Goal: Obtain resource: Obtain resource

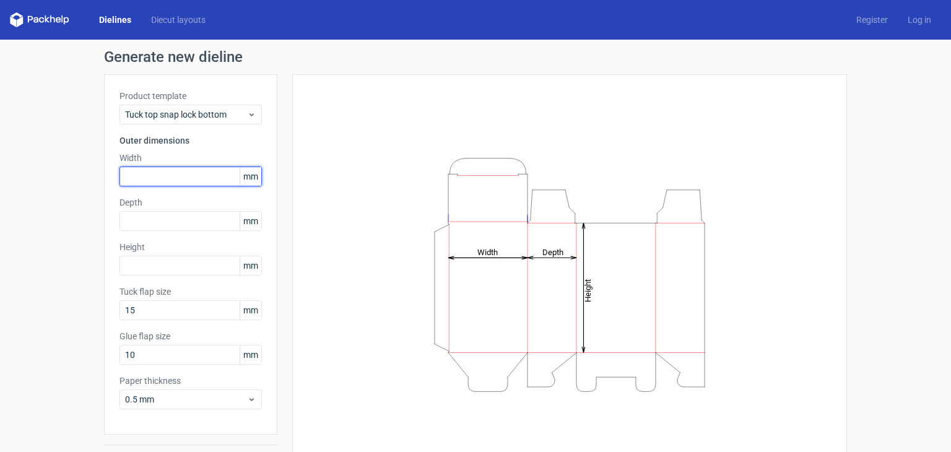
click at [193, 172] on input "text" at bounding box center [190, 177] width 142 height 20
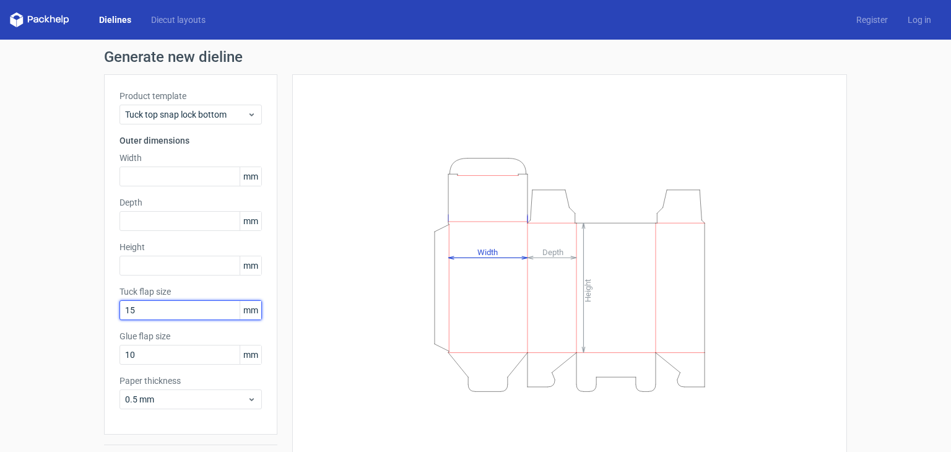
click at [174, 319] on input "15" at bounding box center [190, 310] width 142 height 20
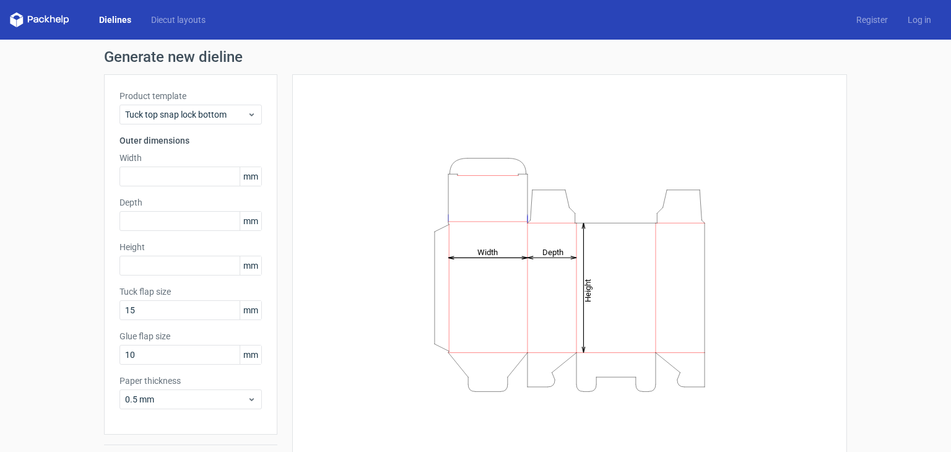
click at [292, 288] on div "Height Depth Width" at bounding box center [569, 274] width 555 height 400
click at [180, 154] on label "Width" at bounding box center [190, 158] width 142 height 12
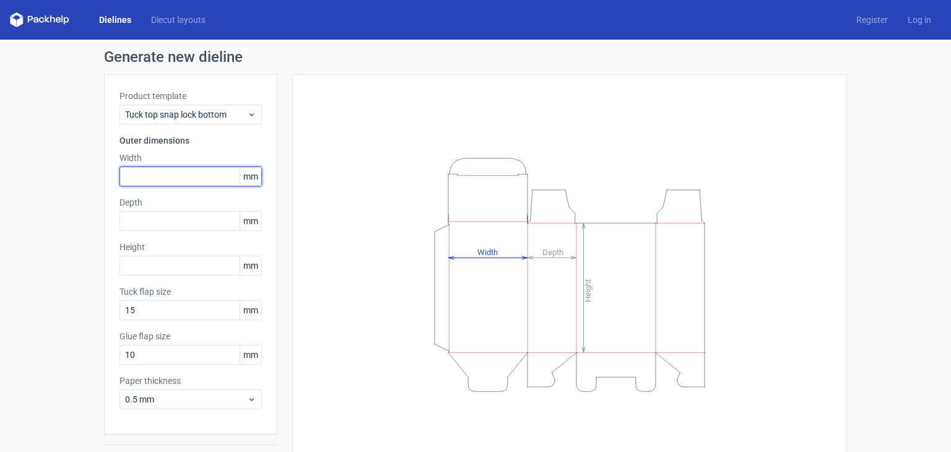
click at [180, 171] on input "text" at bounding box center [190, 177] width 142 height 20
type input "200"
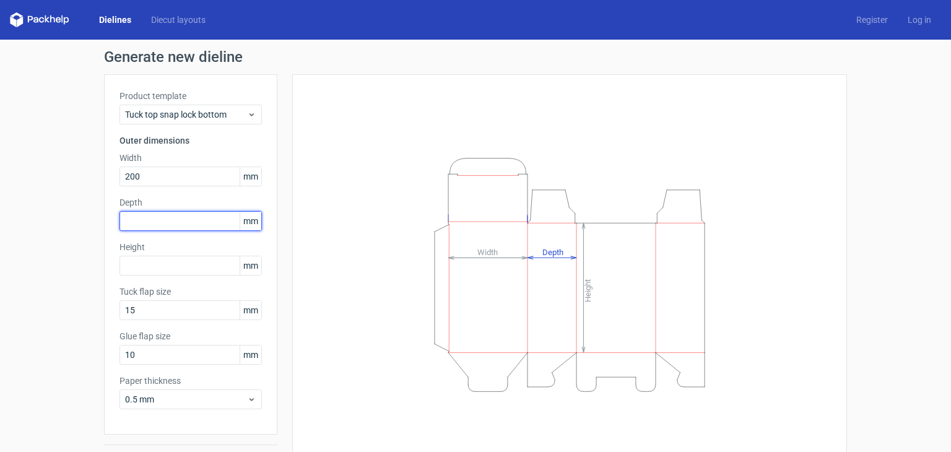
click at [172, 222] on input "text" at bounding box center [190, 221] width 142 height 20
type input "366"
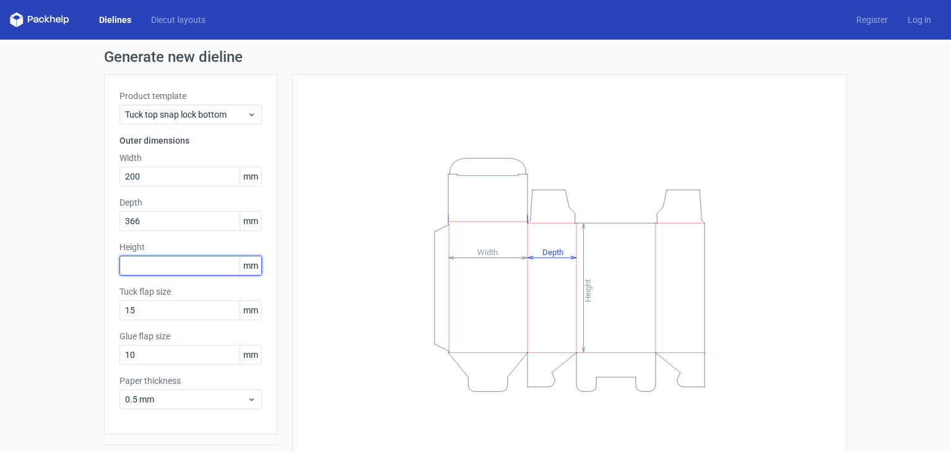
click at [167, 265] on input "text" at bounding box center [190, 266] width 142 height 20
drag, startPoint x: 152, startPoint y: 266, endPoint x: 104, endPoint y: 258, distance: 48.2
click at [104, 258] on div "Product template Tuck top snap lock bottom Outer dimensions Width 200 mm Depth …" at bounding box center [190, 254] width 173 height 360
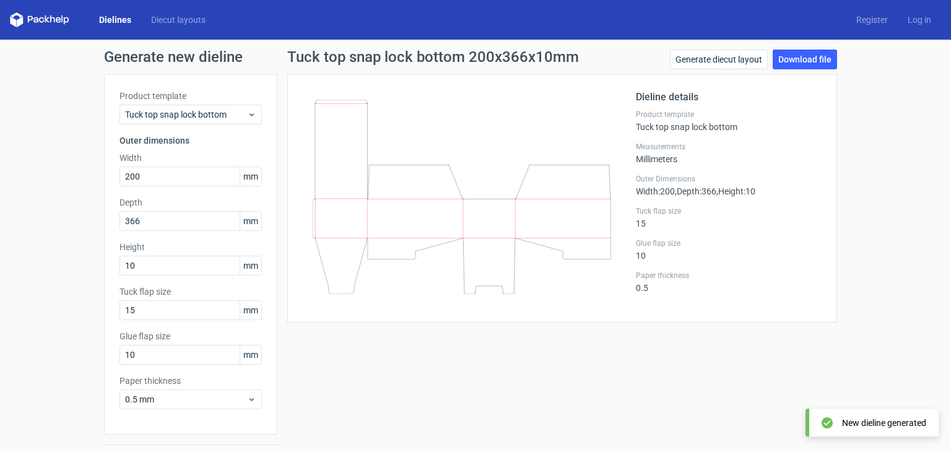
click at [183, 196] on label "Depth" at bounding box center [190, 202] width 142 height 12
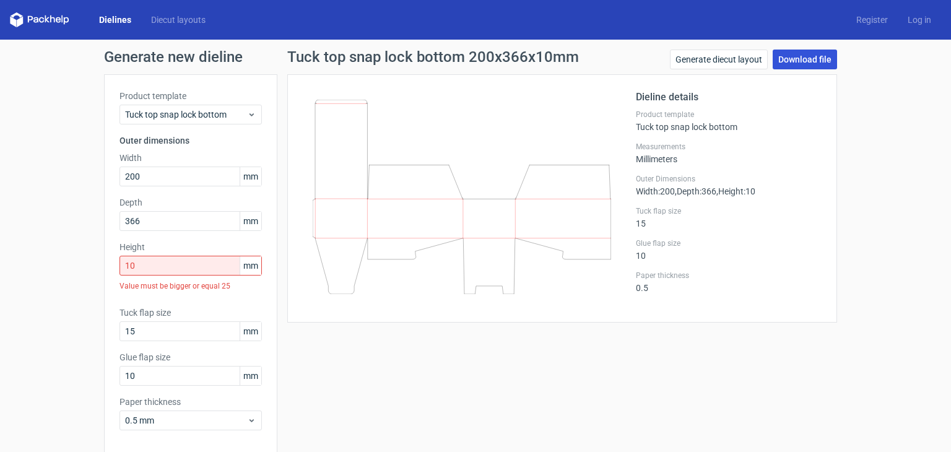
click at [782, 65] on link "Download file" at bounding box center [804, 60] width 64 height 20
click at [507, 348] on div "Tuck top snap lock bottom 200x366x10mm Generate diecut layout Download file Die…" at bounding box center [561, 273] width 569 height 446
click at [248, 110] on icon at bounding box center [251, 115] width 9 height 10
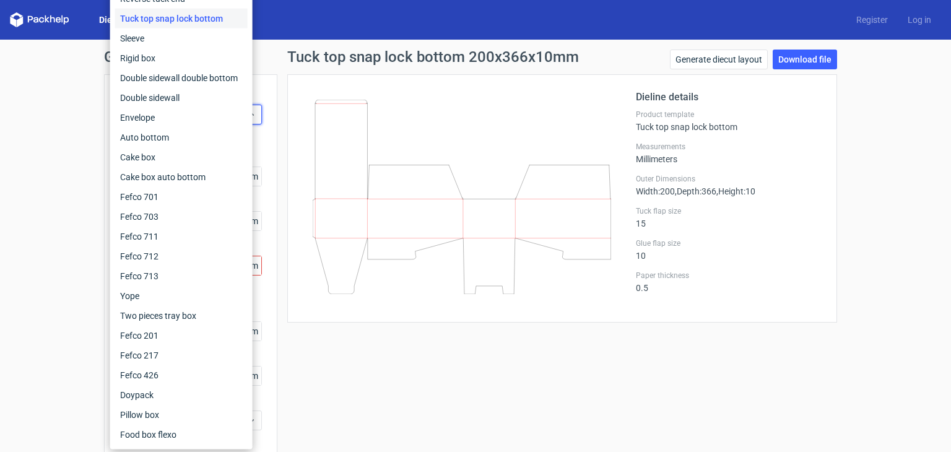
click at [269, 71] on div "Generate new dieline Product template Tuck top snap lock bottom Outer dimension…" at bounding box center [475, 273] width 743 height 446
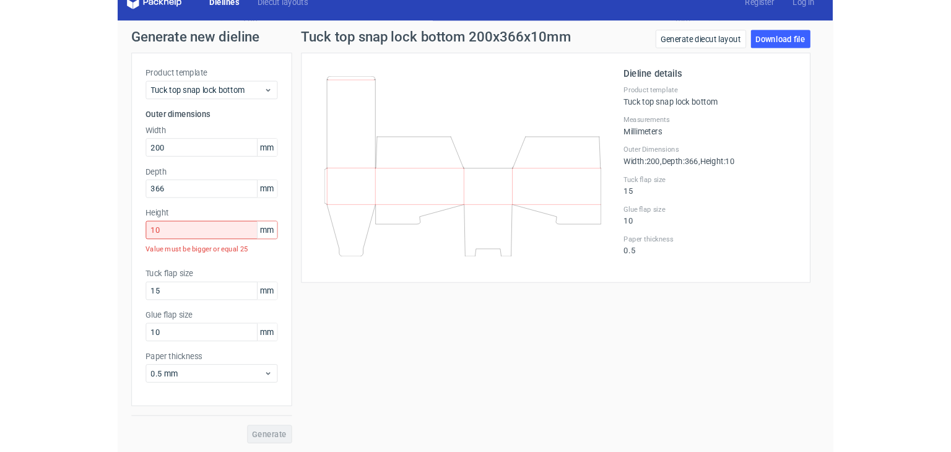
scroll to position [54, 0]
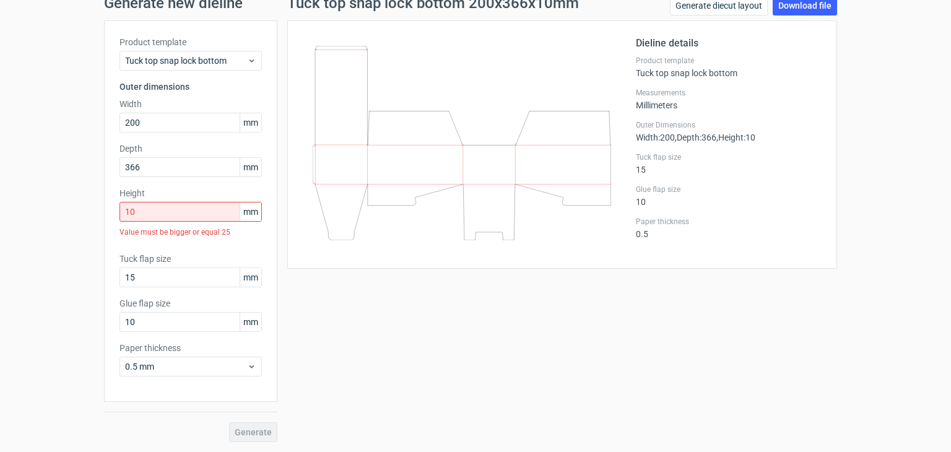
click at [243, 190] on label "Height" at bounding box center [190, 193] width 142 height 12
click at [193, 212] on input "10" at bounding box center [190, 212] width 142 height 20
click at [234, 63] on span "Tuck top snap lock bottom" at bounding box center [186, 60] width 122 height 12
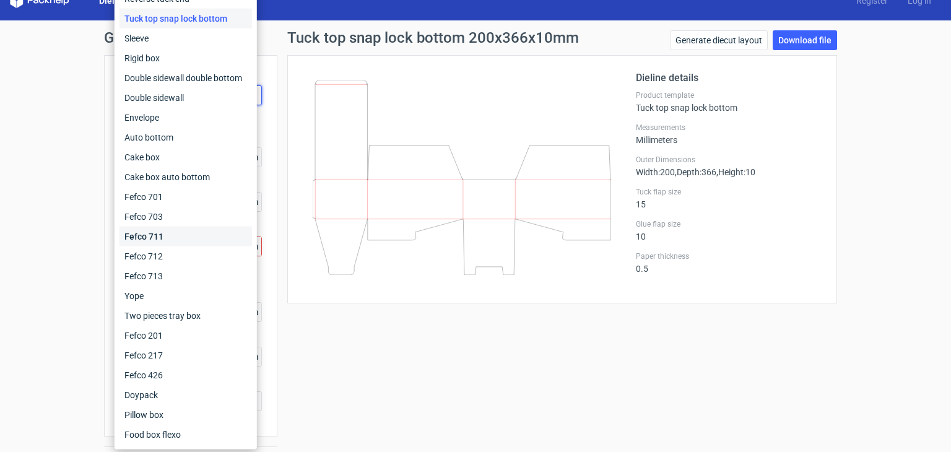
scroll to position [0, 0]
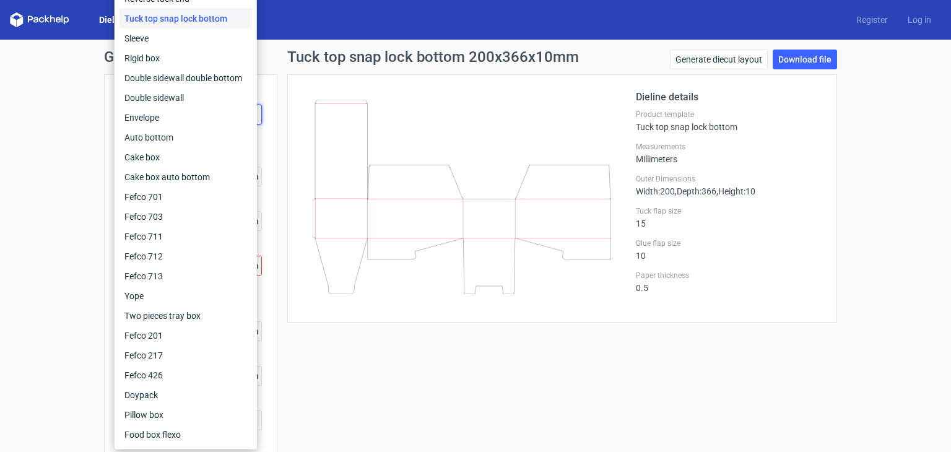
click at [25, 158] on div "Generate new dieline Product template Tuck top snap lock bottom Outer dimension…" at bounding box center [475, 273] width 951 height 466
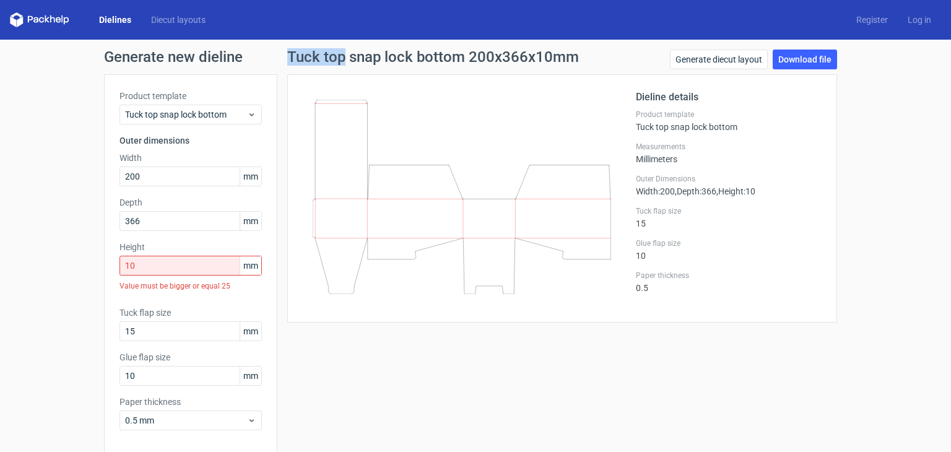
drag, startPoint x: 287, startPoint y: 60, endPoint x: 337, endPoint y: 58, distance: 50.2
click at [337, 58] on h1 "Tuck top snap lock bottom 200x366x10mm" at bounding box center [433, 57] width 292 height 15
copy h1 "Tuck top"
click at [479, 381] on div "Tuck top snap lock bottom 200x366x10mm Generate diecut layout Download file Die…" at bounding box center [561, 273] width 569 height 446
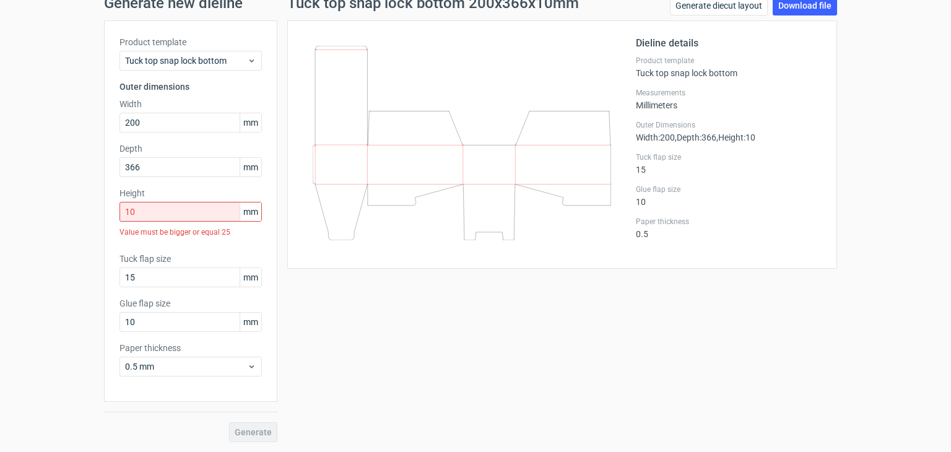
click at [218, 236] on div "Value must be bigger or equal 25" at bounding box center [190, 232] width 142 height 21
click at [243, 235] on div "Value must be bigger or equal 25" at bounding box center [190, 232] width 142 height 21
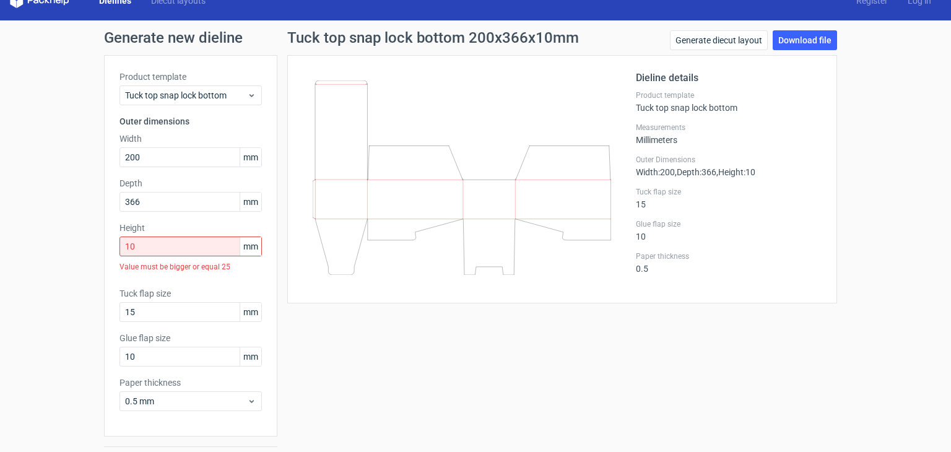
scroll to position [0, 0]
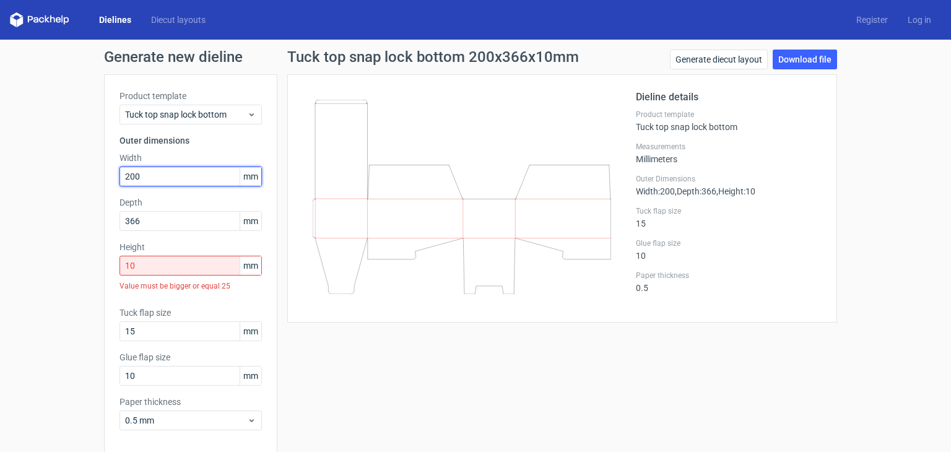
click at [183, 169] on input "200" at bounding box center [190, 177] width 142 height 20
click at [167, 261] on input "10" at bounding box center [190, 266] width 142 height 20
paste input "309"
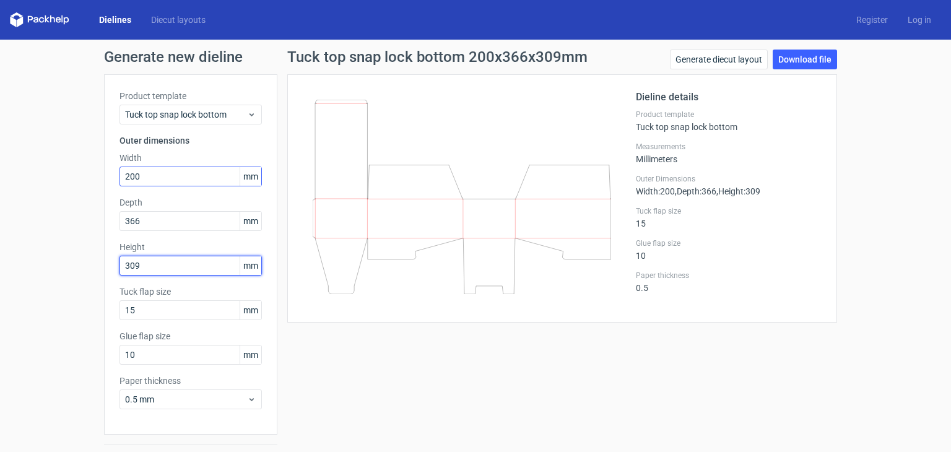
type input "309"
click at [160, 176] on input "200" at bounding box center [190, 177] width 142 height 20
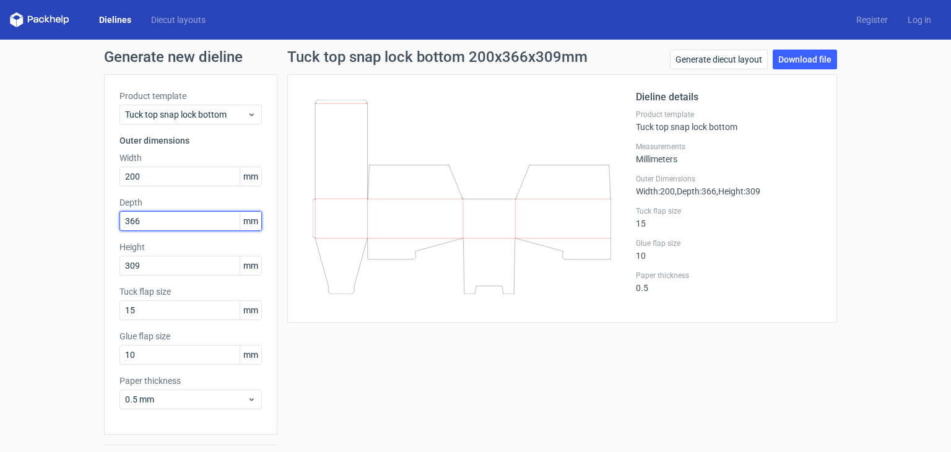
click at [177, 220] on input "366" at bounding box center [190, 221] width 142 height 20
drag, startPoint x: 161, startPoint y: 221, endPoint x: 102, endPoint y: 213, distance: 60.0
click at [104, 213] on div "Product template Tuck top snap lock bottom Outer dimensions Width 200 mm Depth …" at bounding box center [190, 254] width 173 height 360
type input "40"
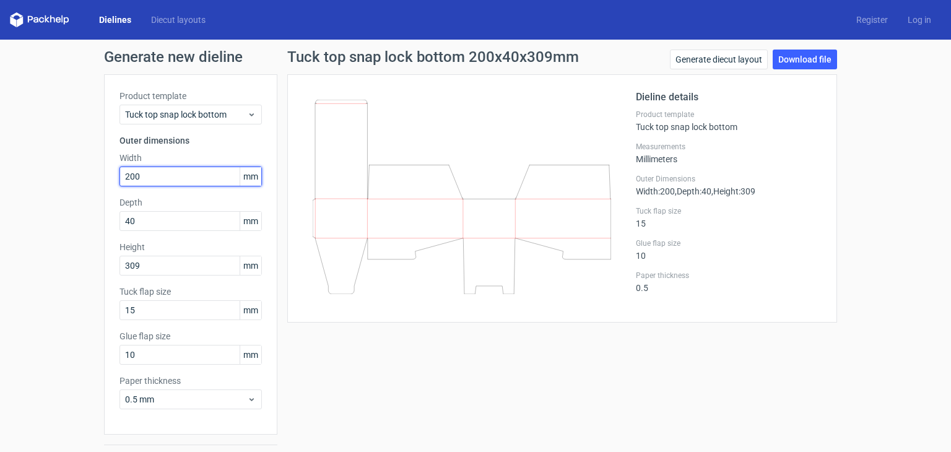
click at [161, 177] on input "200" at bounding box center [190, 177] width 142 height 20
paste input "33"
type input "233"
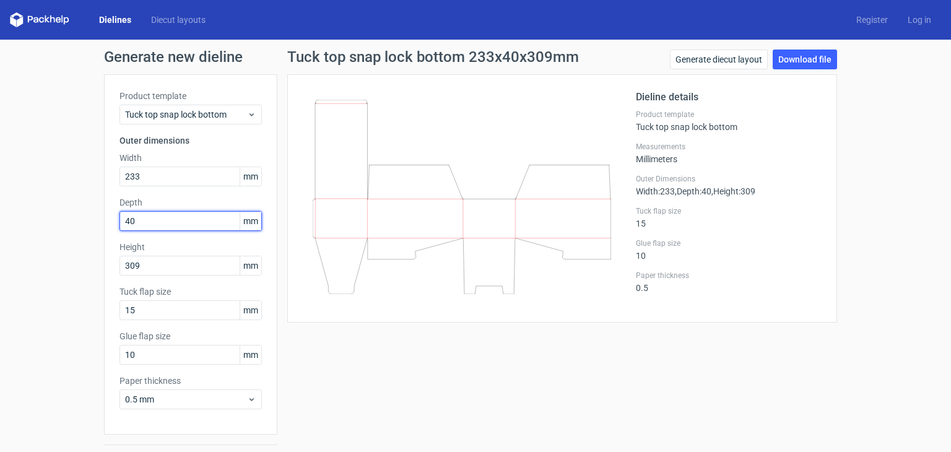
click at [156, 221] on input "40" at bounding box center [190, 221] width 142 height 20
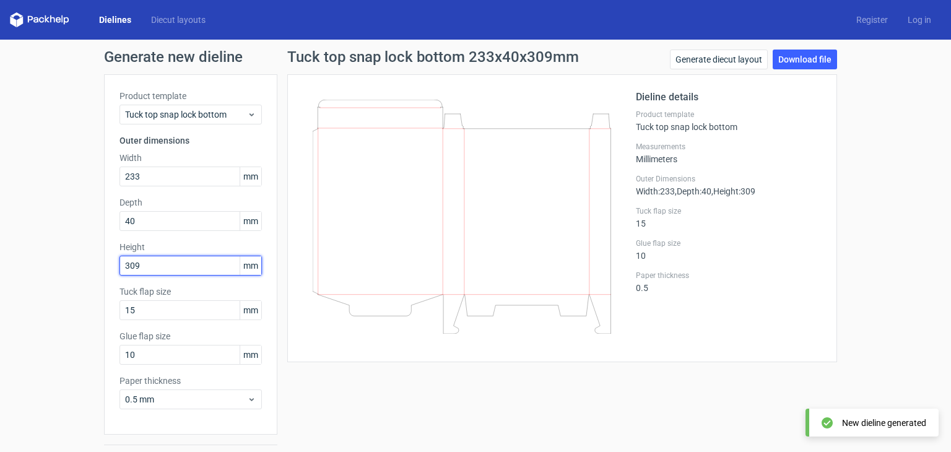
click at [172, 265] on input "309" at bounding box center [190, 266] width 142 height 20
click at [441, 273] on icon at bounding box center [462, 217] width 298 height 234
click at [592, 169] on icon at bounding box center [462, 217] width 298 height 234
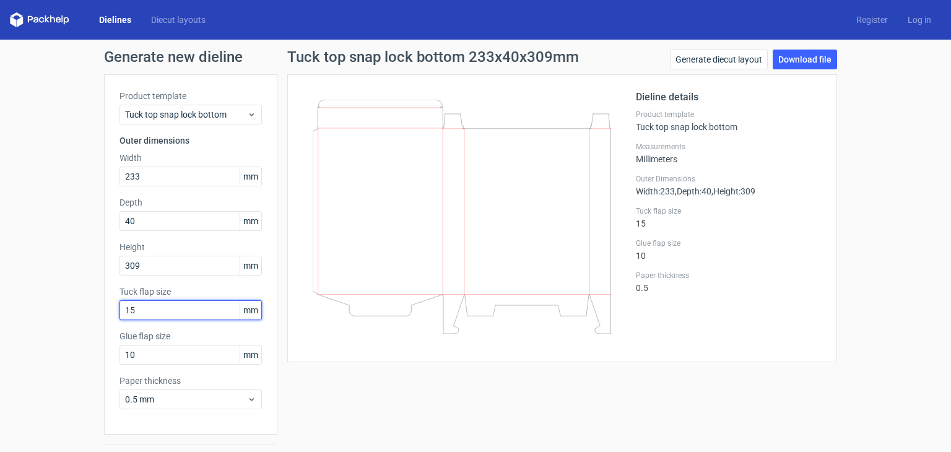
click at [167, 313] on input "15" at bounding box center [190, 310] width 142 height 20
click at [262, 326] on div "Product template Tuck top snap lock bottom Outer dimensions Width 233 mm Depth …" at bounding box center [190, 254] width 173 height 360
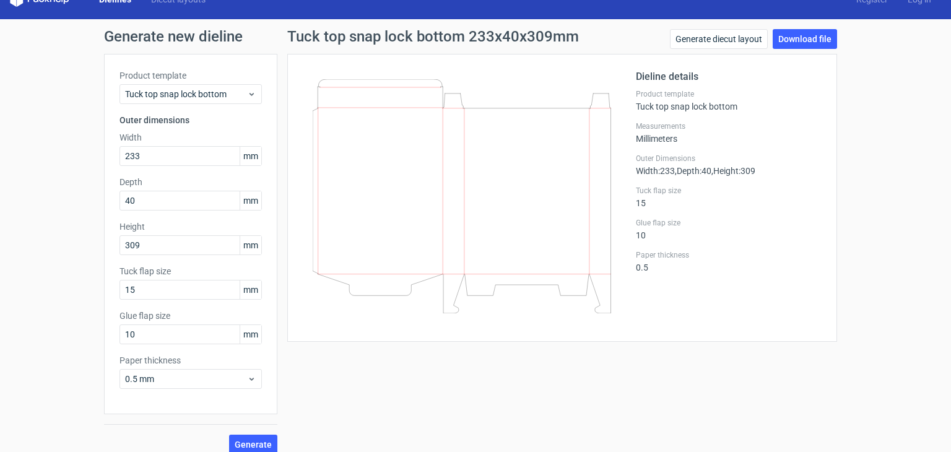
scroll to position [32, 0]
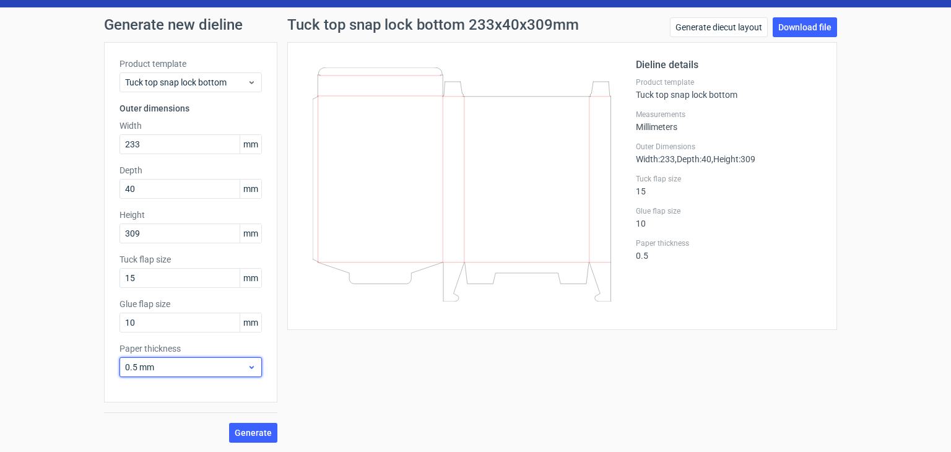
click at [247, 365] on icon at bounding box center [251, 367] width 9 height 10
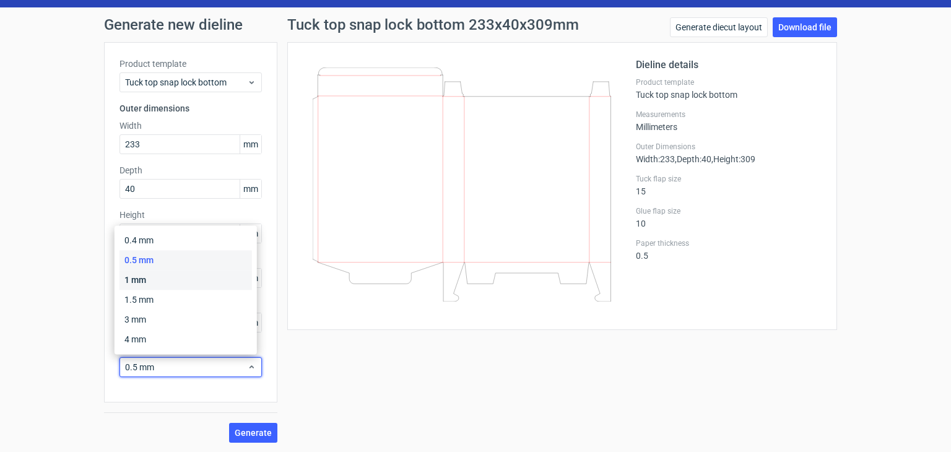
click at [167, 283] on div "1 mm" at bounding box center [185, 280] width 132 height 20
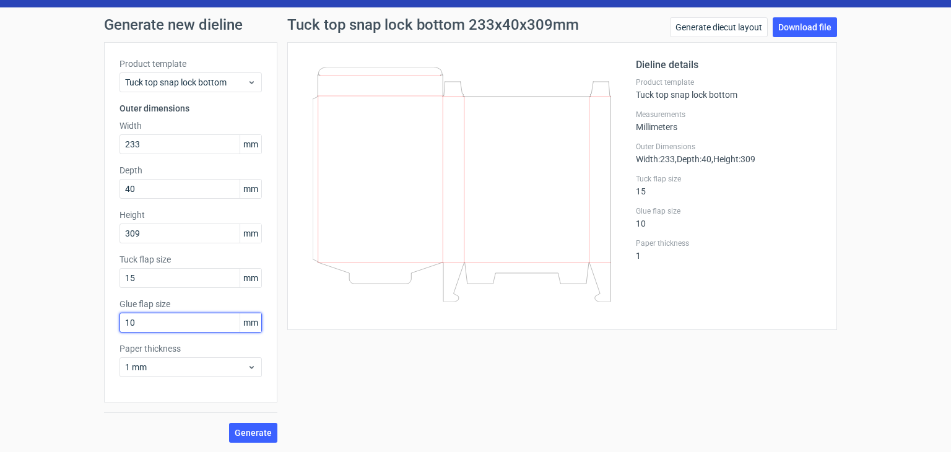
click at [197, 322] on input "10" at bounding box center [190, 323] width 142 height 20
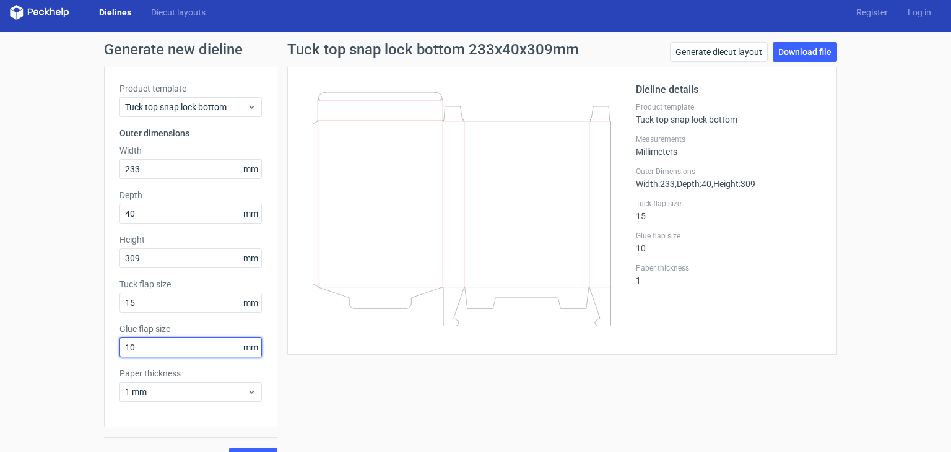
scroll to position [0, 0]
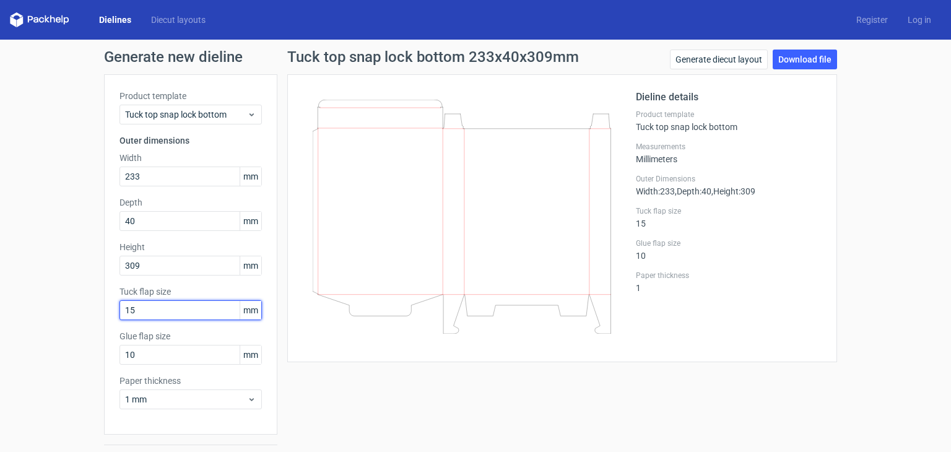
click at [196, 313] on input "15" at bounding box center [190, 310] width 142 height 20
click at [268, 303] on div "Product template Tuck top snap lock bottom Outer dimensions Width 233 mm Depth …" at bounding box center [190, 254] width 173 height 360
click at [464, 121] on icon at bounding box center [462, 217] width 298 height 234
click at [740, 64] on link "Generate diecut layout" at bounding box center [719, 60] width 98 height 20
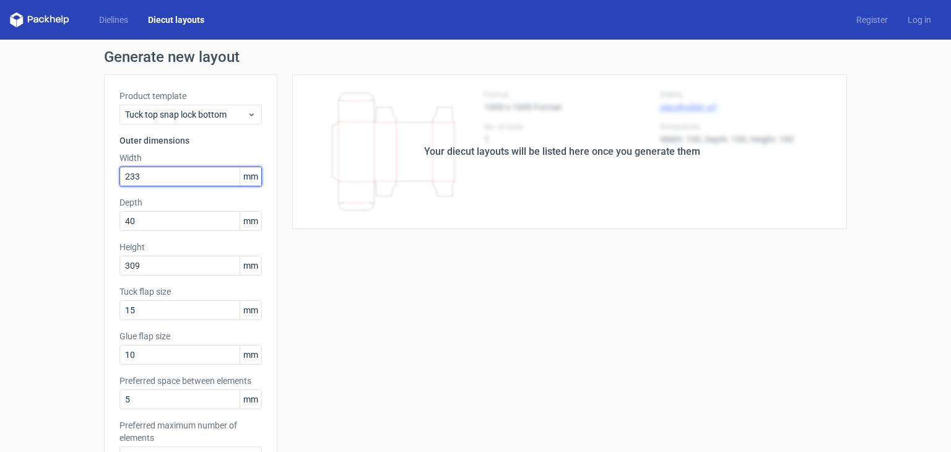
click at [216, 181] on input "233" at bounding box center [190, 177] width 142 height 20
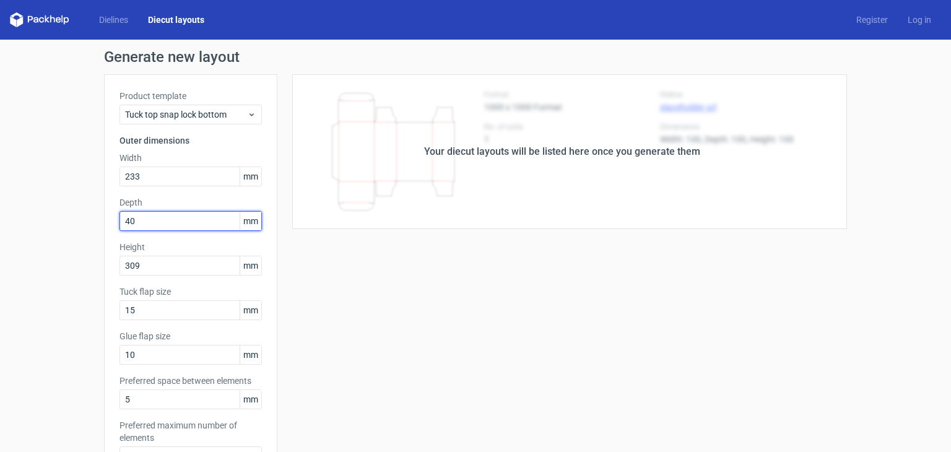
click at [208, 221] on input "40" at bounding box center [190, 221] width 142 height 20
click at [502, 195] on div "Your diecut layouts will be listed here once you generate them" at bounding box center [561, 151] width 569 height 155
click at [492, 162] on div "Your diecut layouts will be listed here once you generate them" at bounding box center [561, 151] width 569 height 155
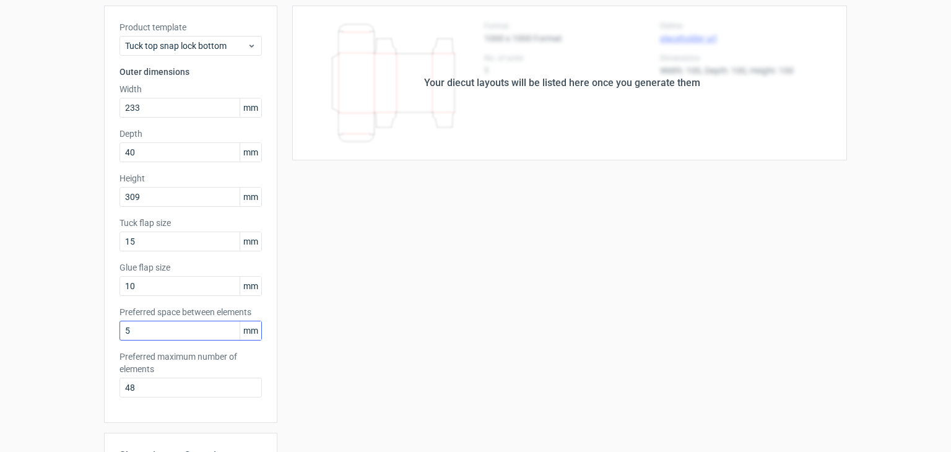
scroll to position [124, 0]
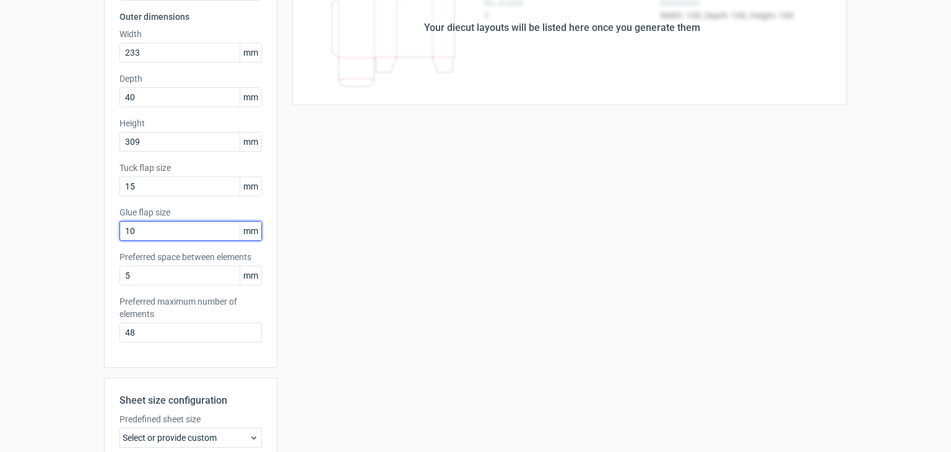
click at [186, 228] on input "10" at bounding box center [190, 231] width 142 height 20
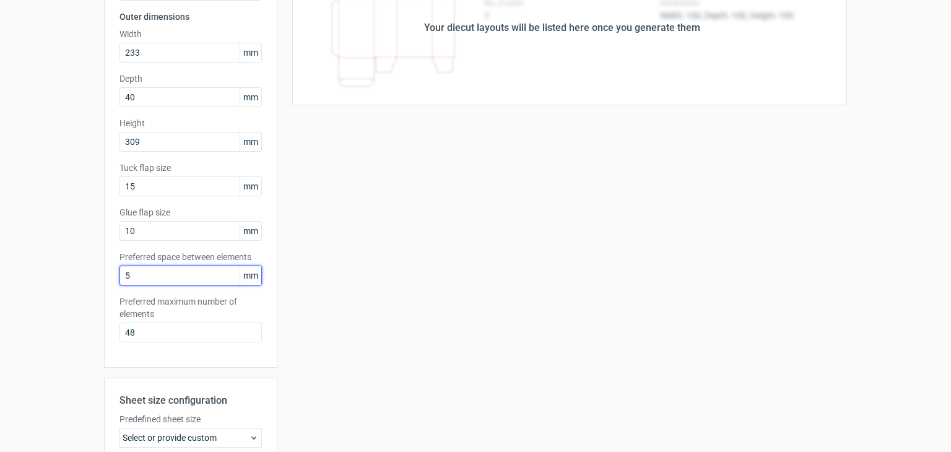
click at [186, 276] on input "5" at bounding box center [190, 276] width 142 height 20
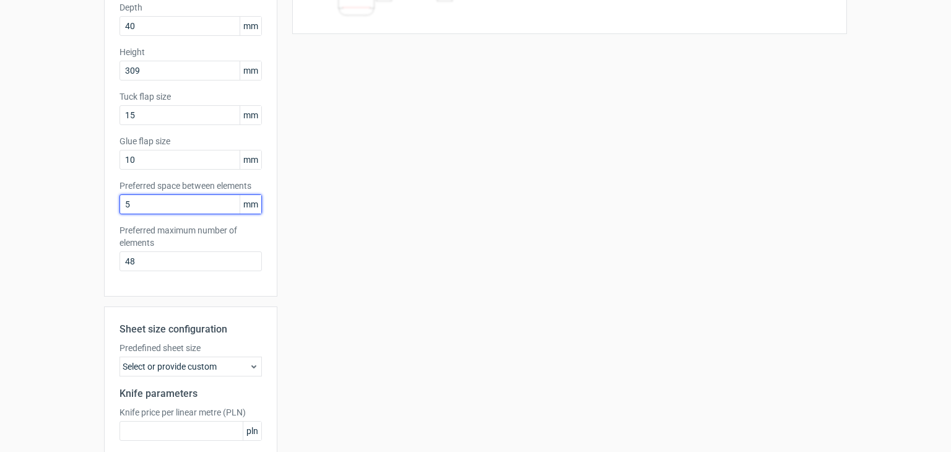
scroll to position [303, 0]
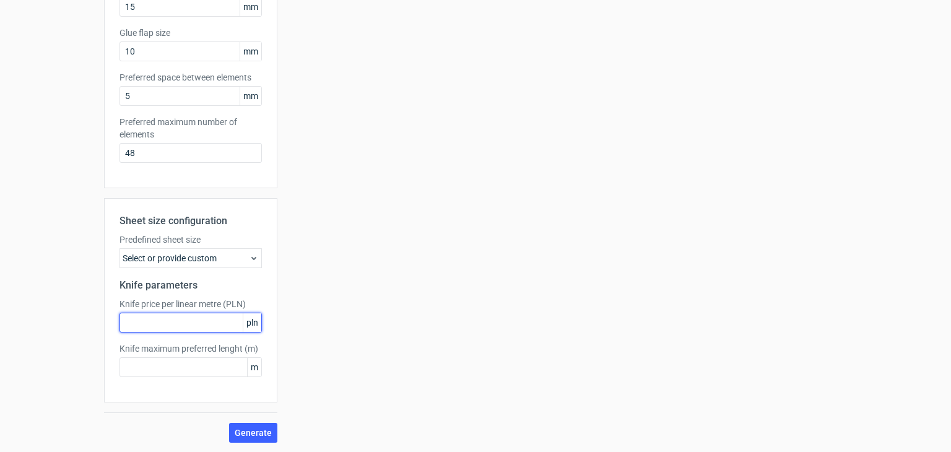
click at [230, 324] on input "text" at bounding box center [190, 323] width 142 height 20
click at [249, 261] on icon at bounding box center [254, 258] width 10 height 10
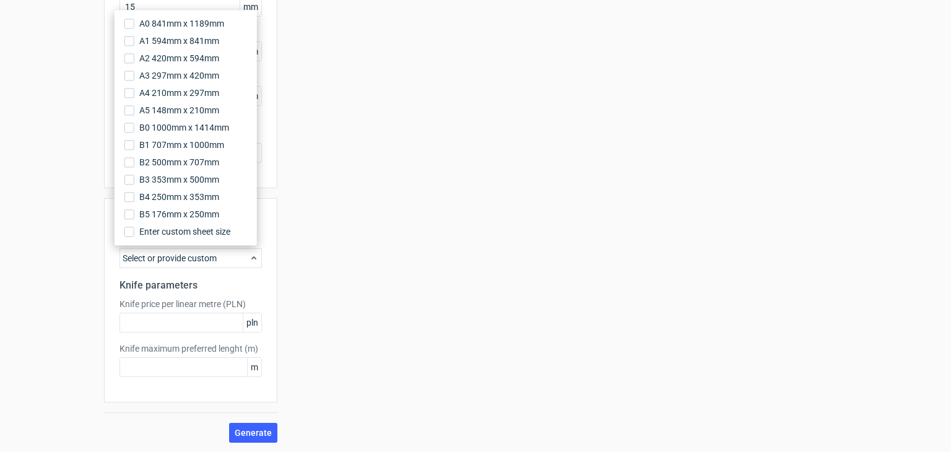
click at [249, 261] on icon at bounding box center [254, 258] width 10 height 10
click at [308, 242] on div "Your diecut layouts will be listed here once you generate them Height Depth Wid…" at bounding box center [561, 107] width 569 height 672
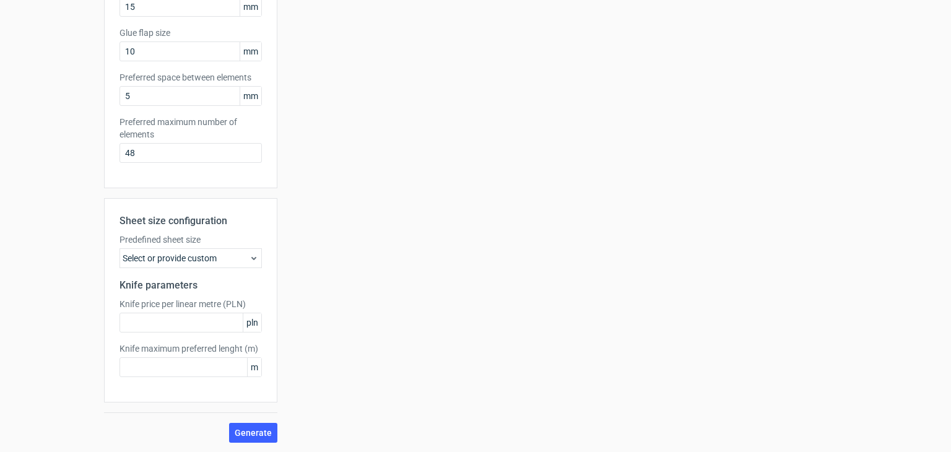
scroll to position [0, 0]
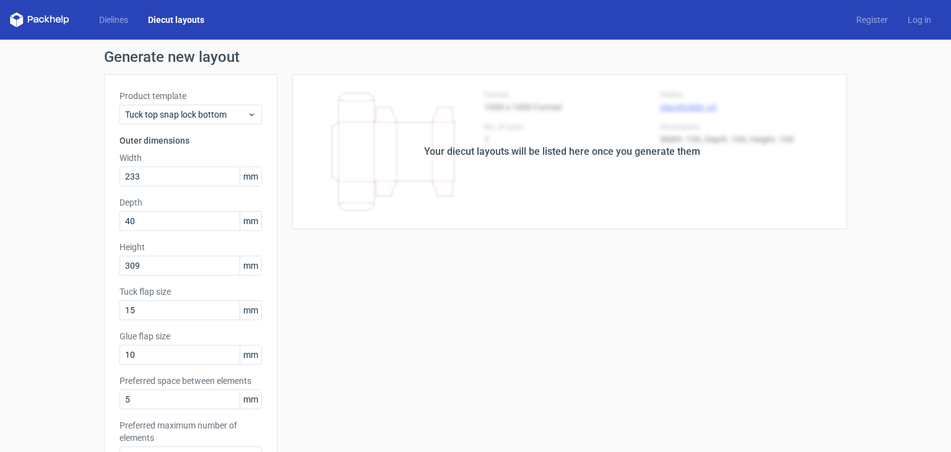
click at [461, 157] on div "Your diecut layouts will be listed here once you generate them" at bounding box center [562, 151] width 276 height 15
click at [509, 152] on div "Your diecut layouts will be listed here once you generate them" at bounding box center [562, 151] width 276 height 15
click at [165, 69] on div "Generate new layout Product template Tuck top snap lock bottom Outer dimensions…" at bounding box center [475, 398] width 743 height 696
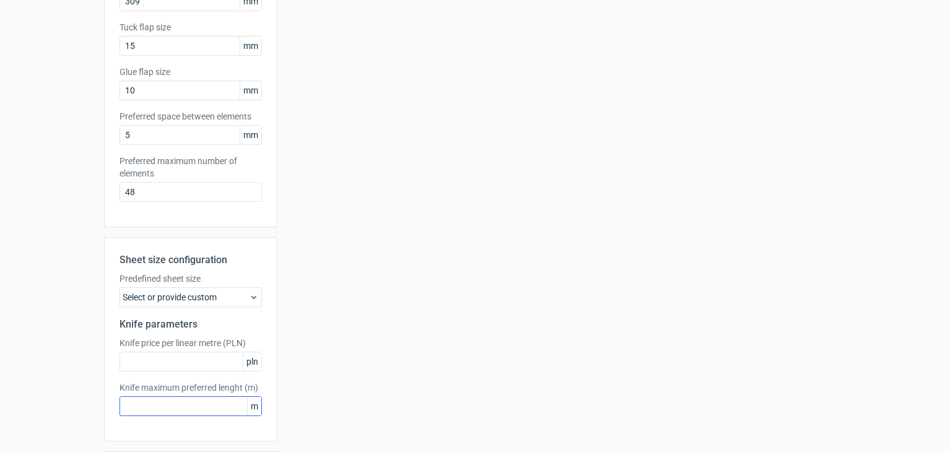
scroll to position [303, 0]
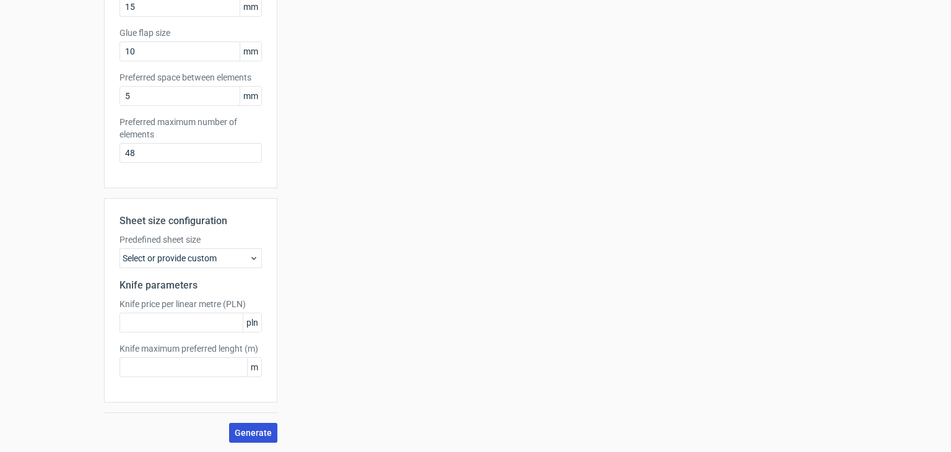
click at [253, 436] on span "Generate" at bounding box center [253, 432] width 37 height 9
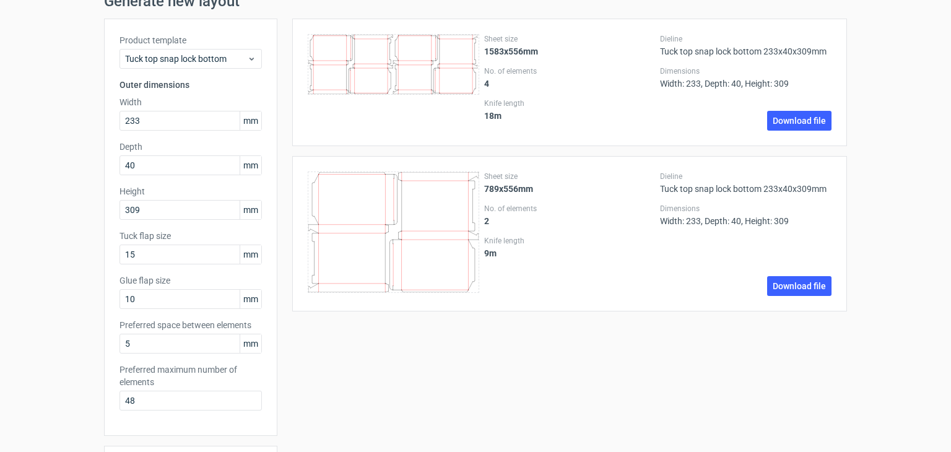
scroll to position [0, 0]
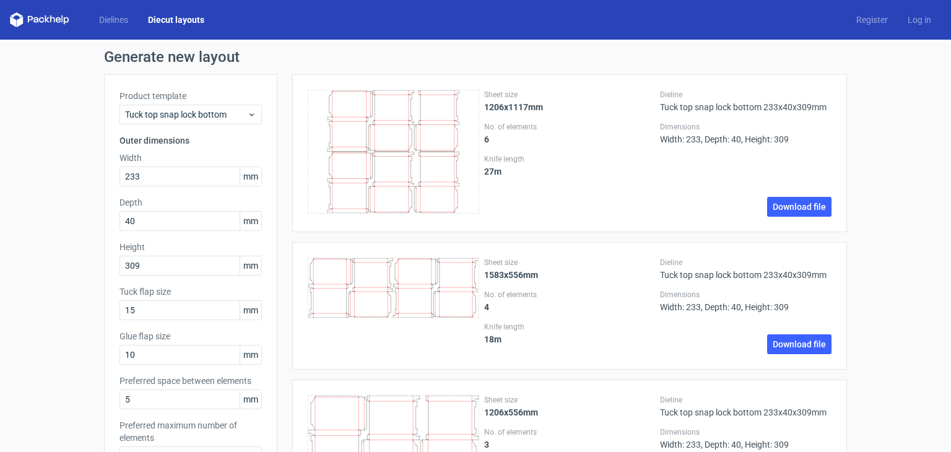
click at [265, 147] on div "Product template Tuck top snap lock bottom Outer dimensions Width 233 mm Depth …" at bounding box center [190, 282] width 173 height 417
click at [198, 222] on input "40" at bounding box center [190, 221] width 142 height 20
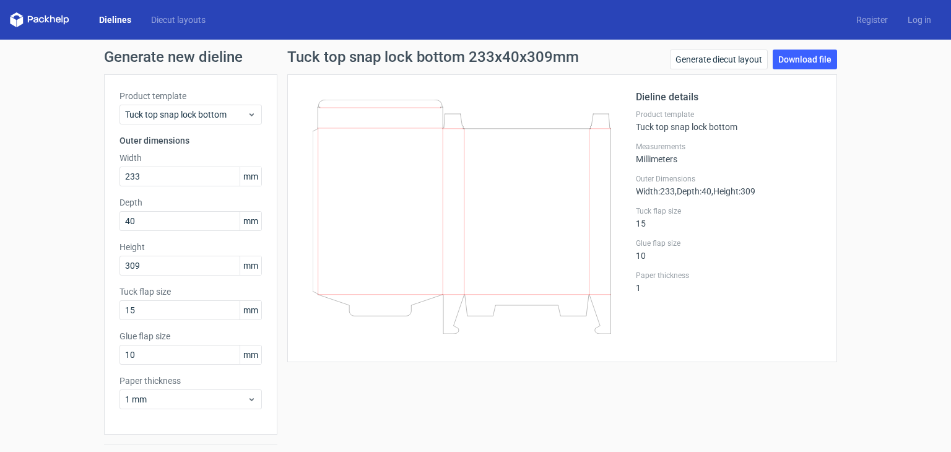
click at [33, 18] on icon at bounding box center [39, 19] width 59 height 15
click at [464, 244] on icon at bounding box center [462, 217] width 298 height 234
click at [154, 115] on span "Tuck top snap lock bottom" at bounding box center [186, 114] width 122 height 12
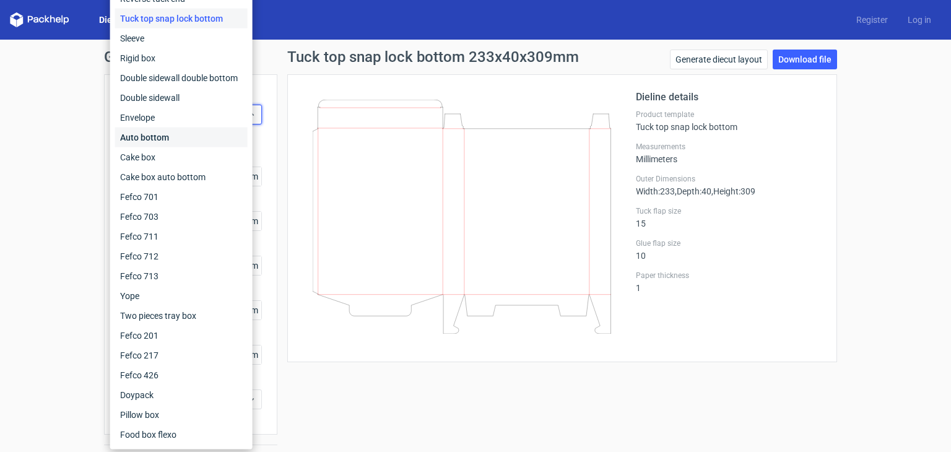
click at [173, 141] on div "Auto bottom" at bounding box center [181, 138] width 132 height 20
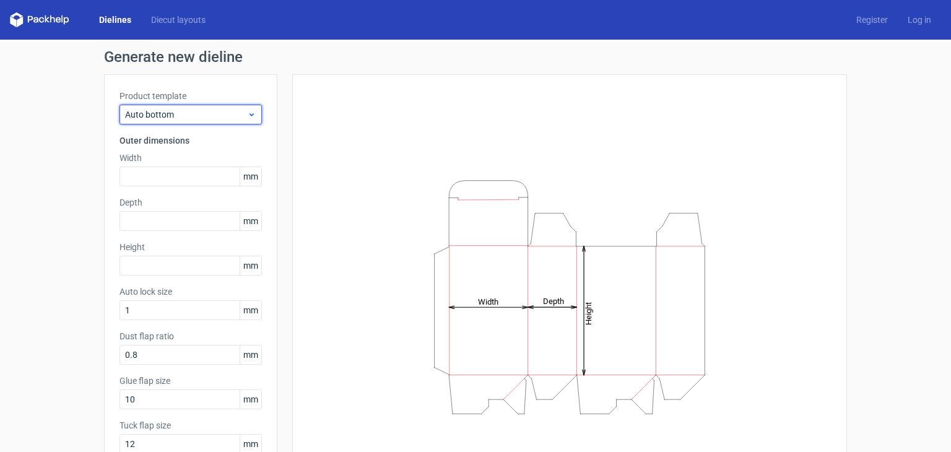
click at [181, 116] on span "Auto bottom" at bounding box center [186, 114] width 122 height 12
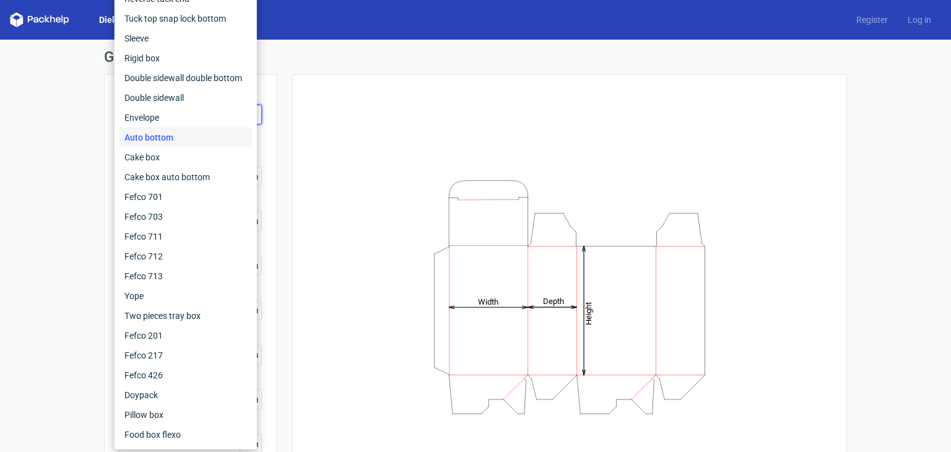
click at [348, 115] on div "Height Depth Width" at bounding box center [570, 297] width 524 height 414
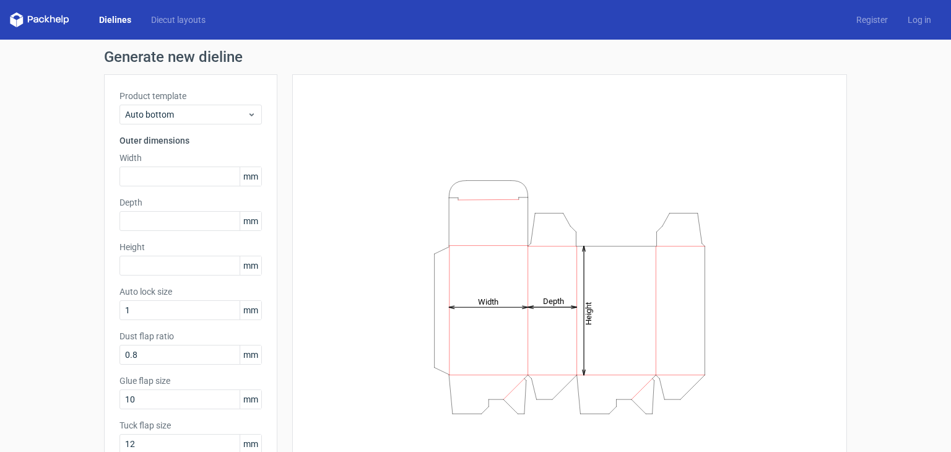
click at [193, 103] on div "Product template Auto bottom" at bounding box center [190, 107] width 142 height 35
click at [193, 123] on div "Auto bottom" at bounding box center [190, 115] width 142 height 20
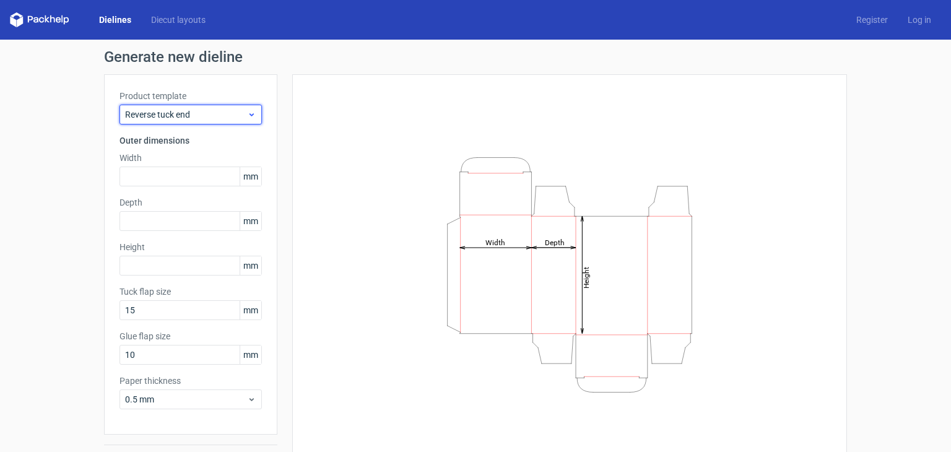
click at [181, 110] on span "Reverse tuck end" at bounding box center [186, 114] width 122 height 12
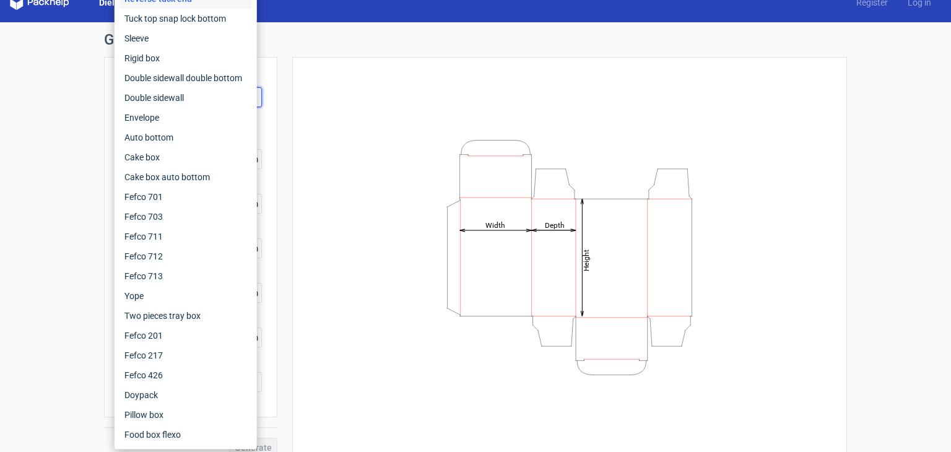
scroll to position [32, 0]
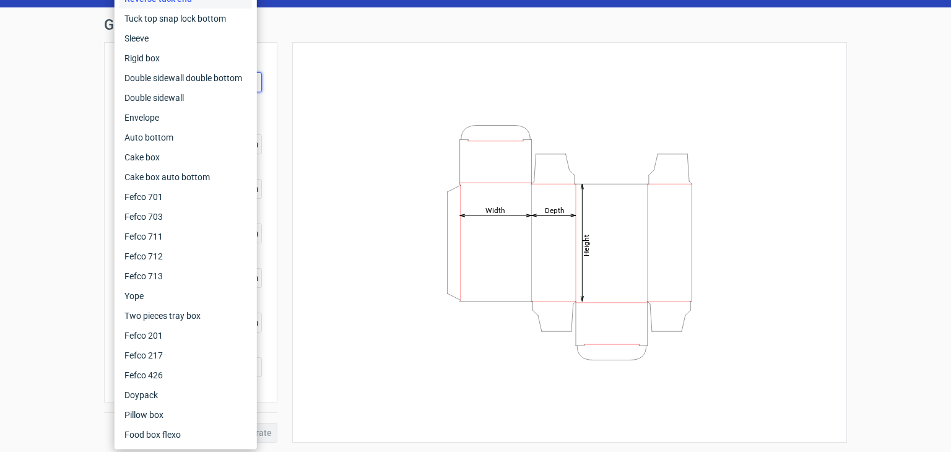
click at [339, 236] on div "Height Depth Width" at bounding box center [570, 243] width 524 height 370
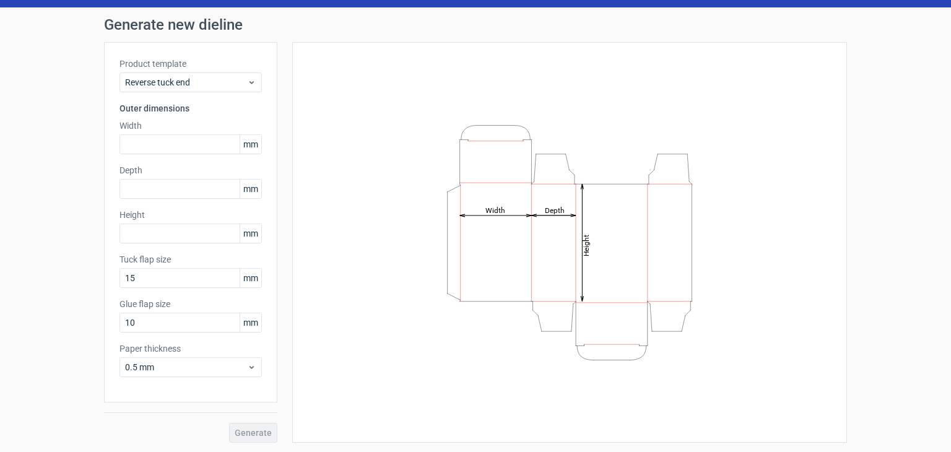
click at [339, 236] on div "Height Depth Width" at bounding box center [570, 243] width 524 height 370
click at [188, 322] on input "10" at bounding box center [190, 323] width 142 height 20
click at [308, 282] on div "Height Depth Width" at bounding box center [570, 243] width 524 height 370
drag, startPoint x: 150, startPoint y: 318, endPoint x: 89, endPoint y: 308, distance: 62.0
click at [89, 308] on div "Generate new dieline Product template Reverse tuck end Outer dimensions Width m…" at bounding box center [475, 229] width 951 height 445
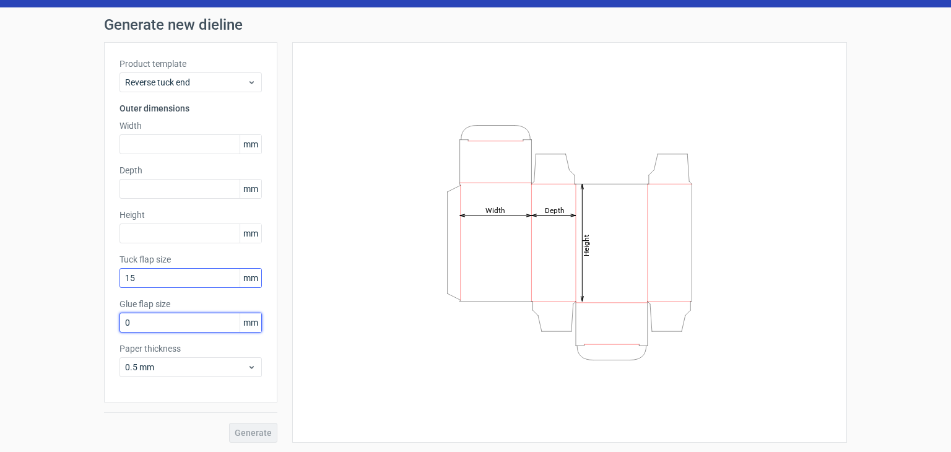
type input "0"
click at [207, 279] on input "15" at bounding box center [190, 278] width 142 height 20
drag, startPoint x: 182, startPoint y: 275, endPoint x: 116, endPoint y: 269, distance: 65.8
click at [119, 269] on input "15" at bounding box center [190, 278] width 142 height 20
type input "40"
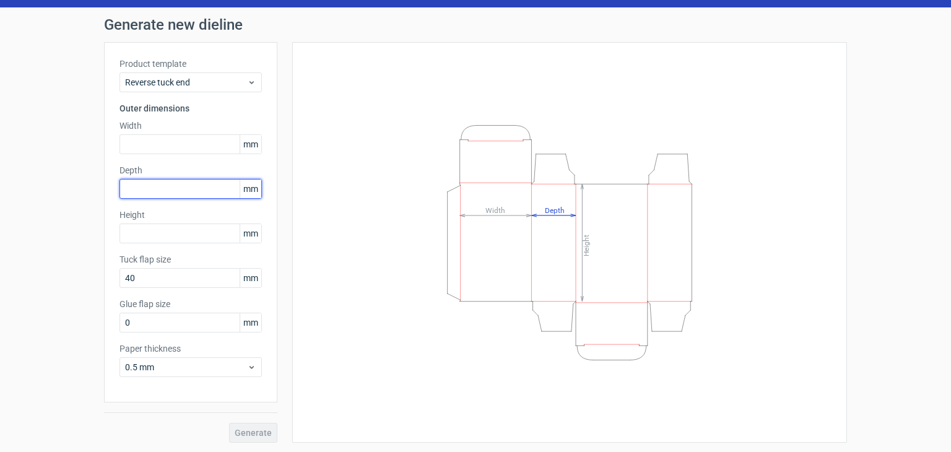
click at [161, 186] on input "text" at bounding box center [190, 189] width 142 height 20
type input "40"
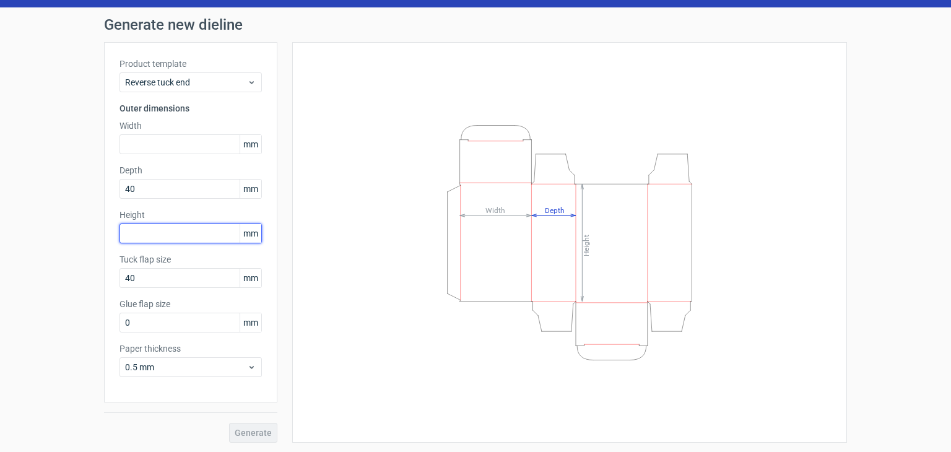
click at [163, 236] on input "text" at bounding box center [190, 233] width 142 height 20
paste input "309"
type input "309"
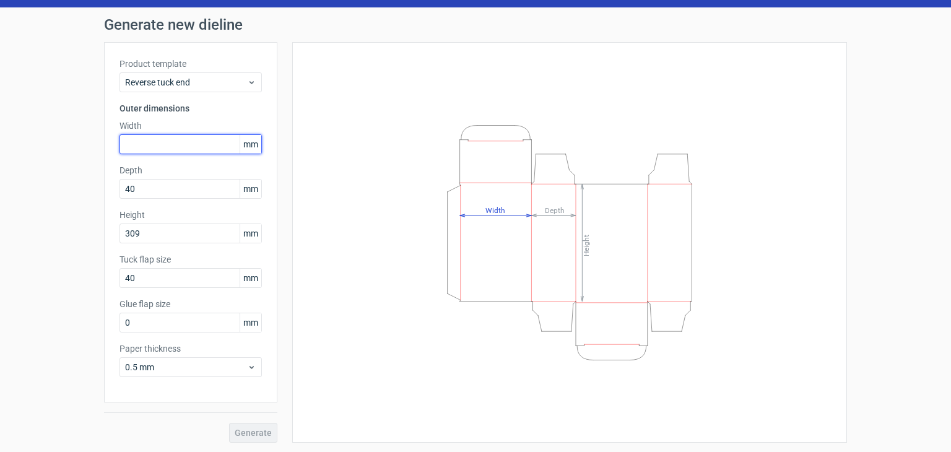
click at [171, 134] on input "text" at bounding box center [190, 144] width 142 height 20
click at [171, 149] on input "text" at bounding box center [190, 144] width 142 height 20
paste input "233"
type input "233"
click at [265, 429] on span "Generate" at bounding box center [253, 432] width 37 height 9
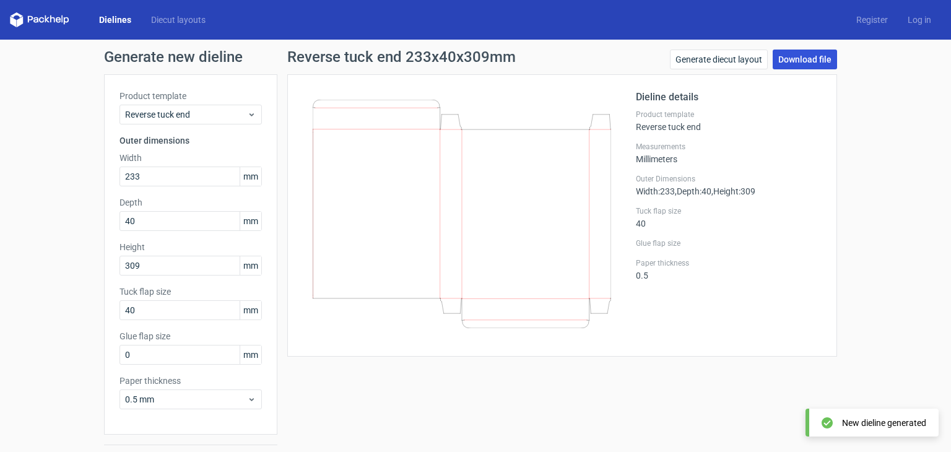
click at [800, 58] on link "Download file" at bounding box center [804, 60] width 64 height 20
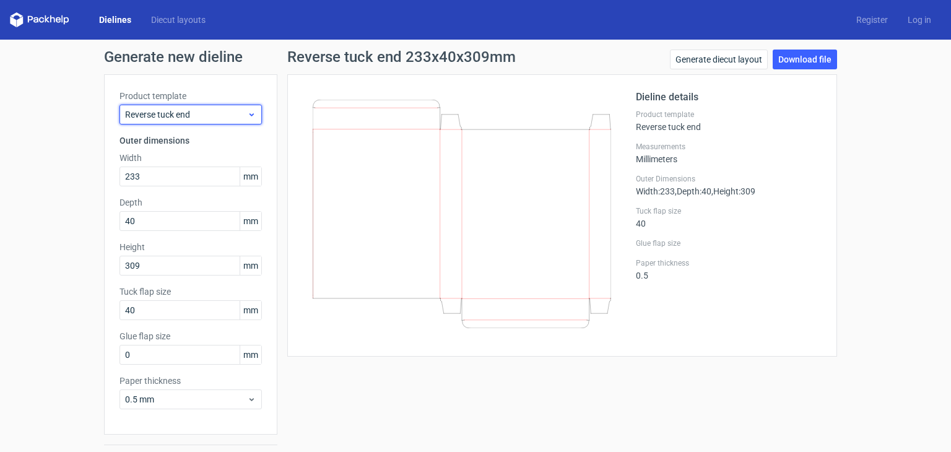
click at [188, 108] on span "Reverse tuck end" at bounding box center [186, 114] width 122 height 12
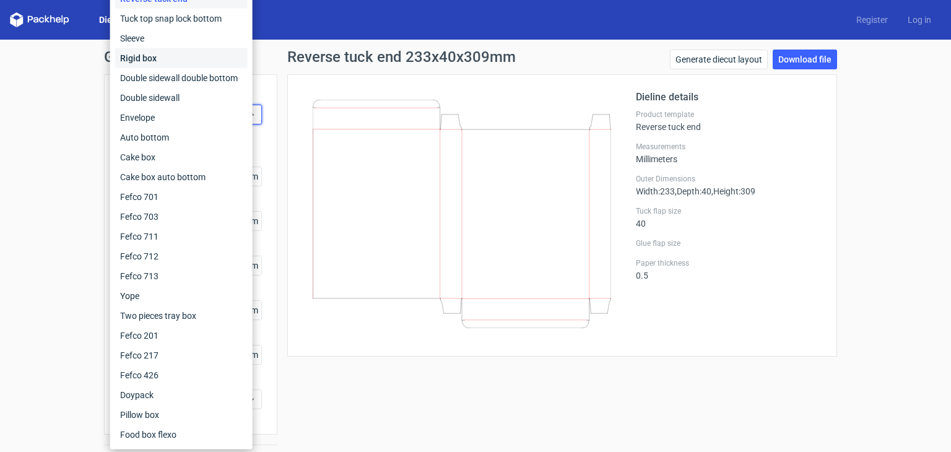
click at [181, 62] on div "Rigid box" at bounding box center [181, 58] width 132 height 20
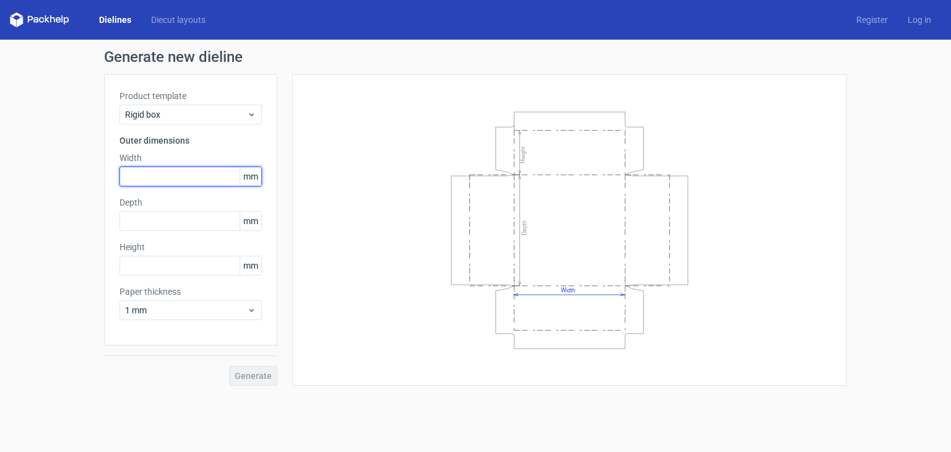
click at [171, 176] on input "text" at bounding box center [190, 177] width 142 height 20
click at [183, 175] on input "text" at bounding box center [190, 177] width 142 height 20
click at [193, 173] on input "text" at bounding box center [190, 177] width 142 height 20
paste input "233"
type input "233"
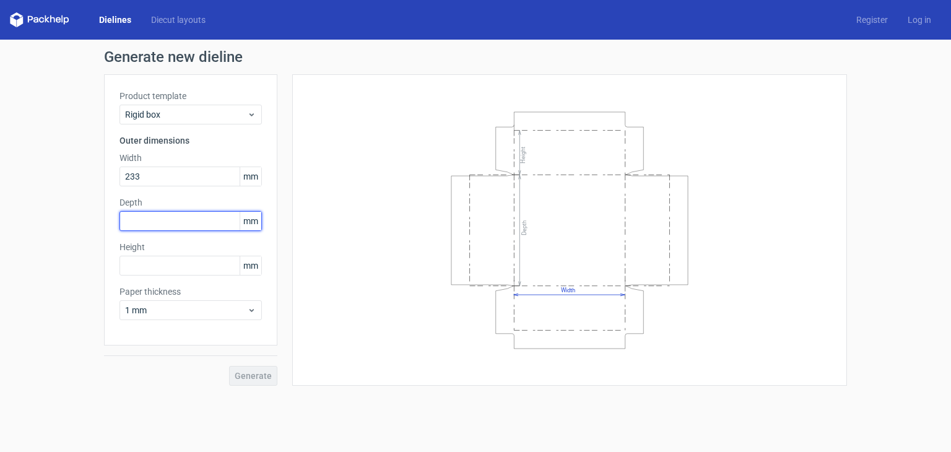
click at [187, 223] on input "text" at bounding box center [190, 221] width 142 height 20
type input "40"
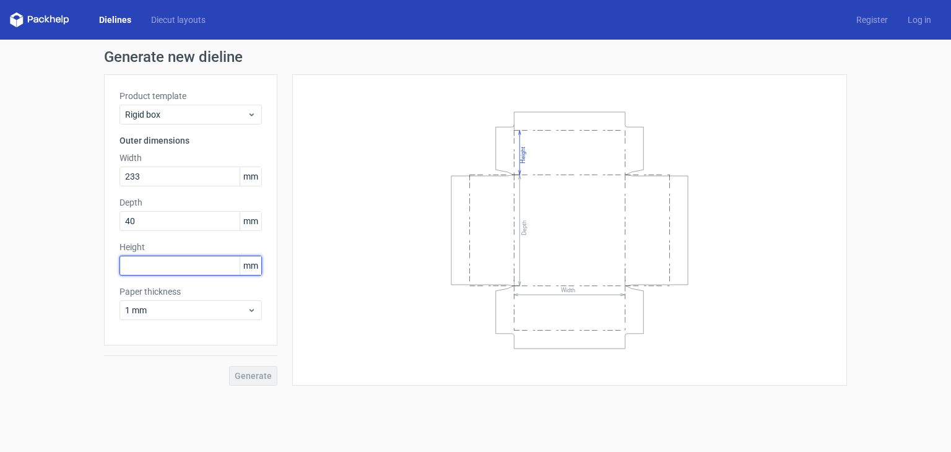
paste input "309"
type input "309"
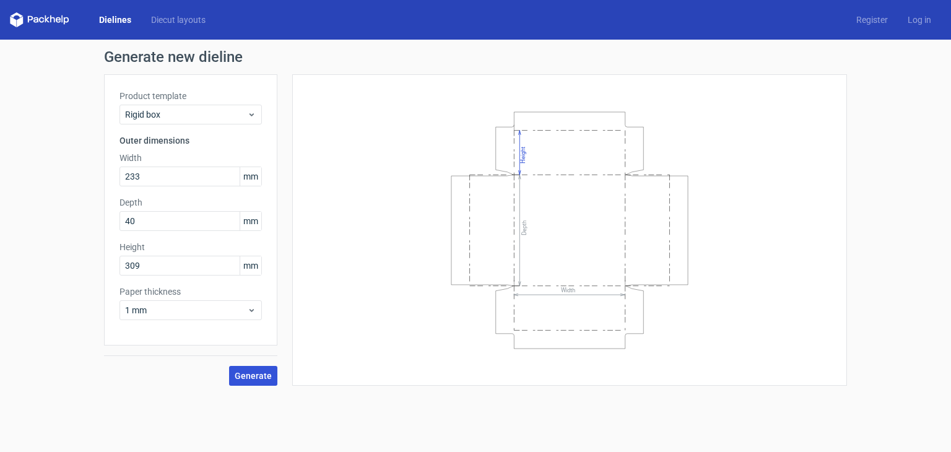
click at [247, 375] on span "Generate" at bounding box center [253, 375] width 37 height 9
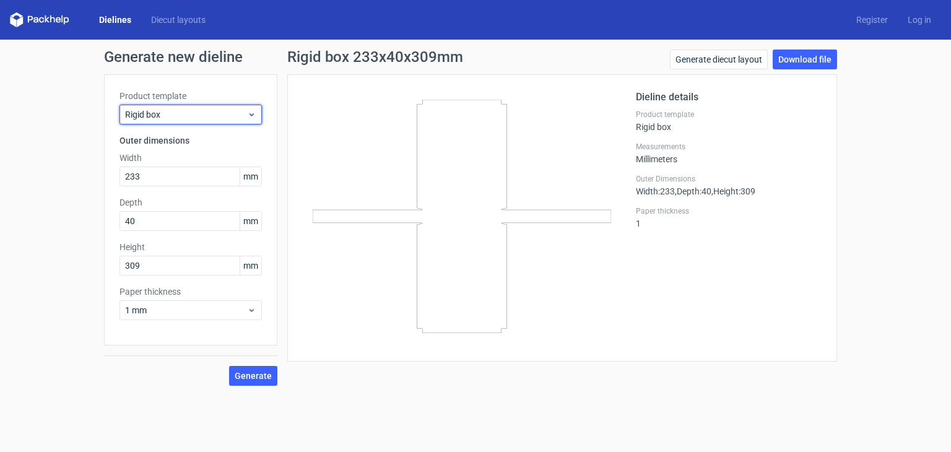
click at [175, 106] on div "Rigid box" at bounding box center [190, 115] width 142 height 20
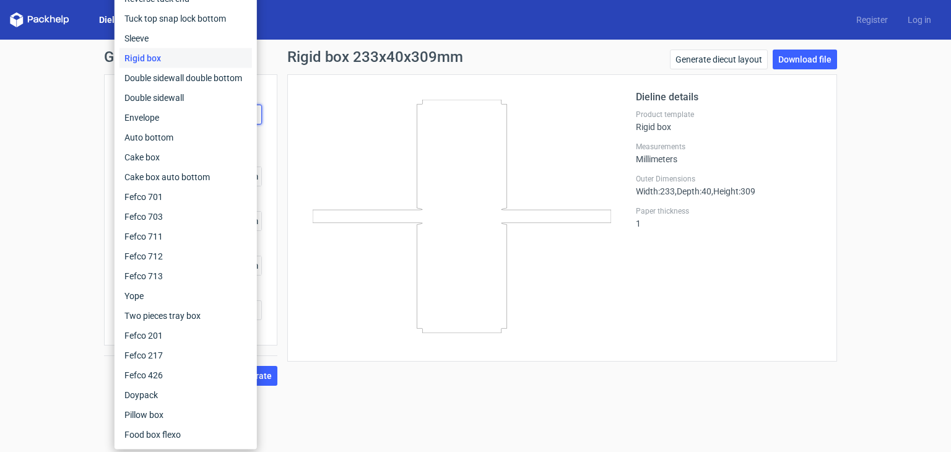
click at [303, 75] on div "Dieline details Product template Rigid box Measurements Millimeters Outer Dimen…" at bounding box center [562, 217] width 550 height 287
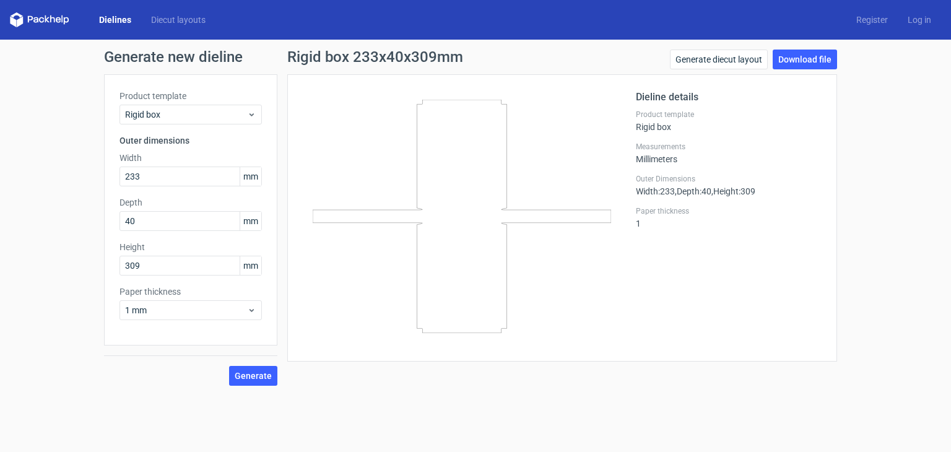
click at [340, 215] on icon at bounding box center [462, 216] width 298 height 233
click at [505, 224] on icon at bounding box center [462, 216] width 298 height 233
click at [507, 110] on icon at bounding box center [462, 216] width 298 height 233
click at [499, 103] on icon at bounding box center [462, 216] width 298 height 233
click at [240, 112] on span "Rigid box" at bounding box center [186, 114] width 122 height 12
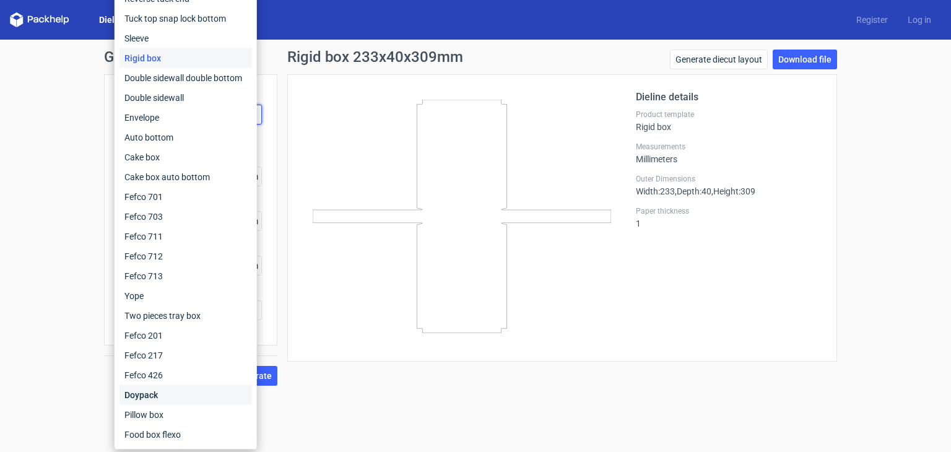
click at [168, 397] on div "Doypack" at bounding box center [185, 395] width 132 height 20
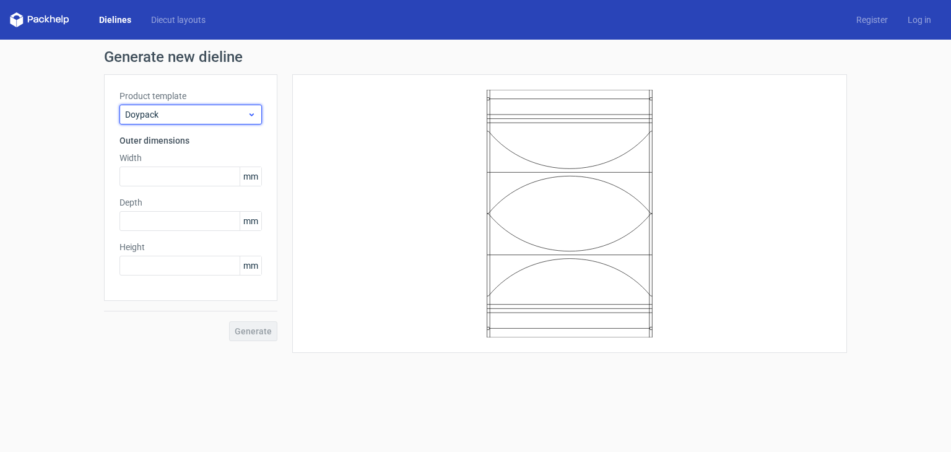
click at [200, 117] on span "Doypack" at bounding box center [186, 114] width 122 height 12
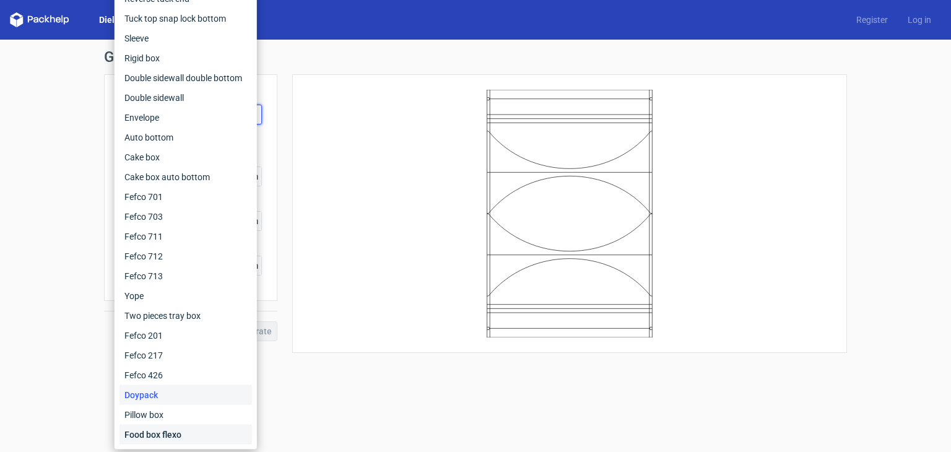
click at [155, 439] on div "Food box flexo" at bounding box center [185, 435] width 132 height 20
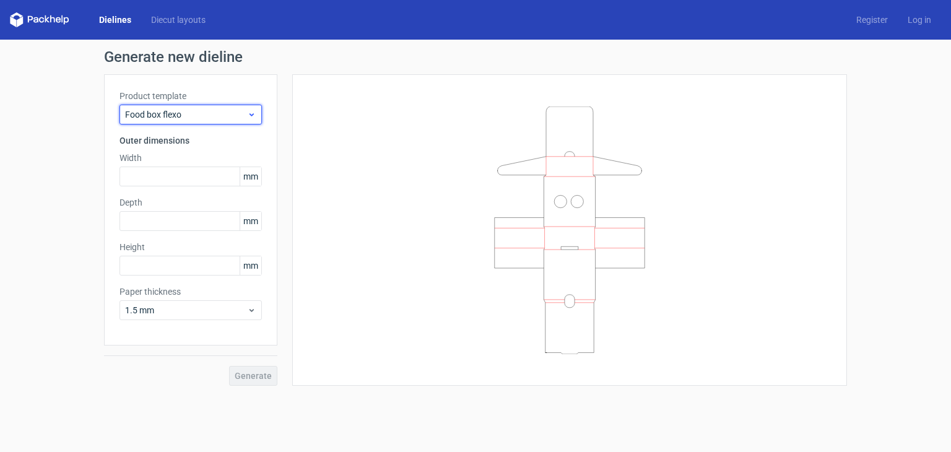
click at [166, 118] on span "Food box flexo" at bounding box center [186, 114] width 122 height 12
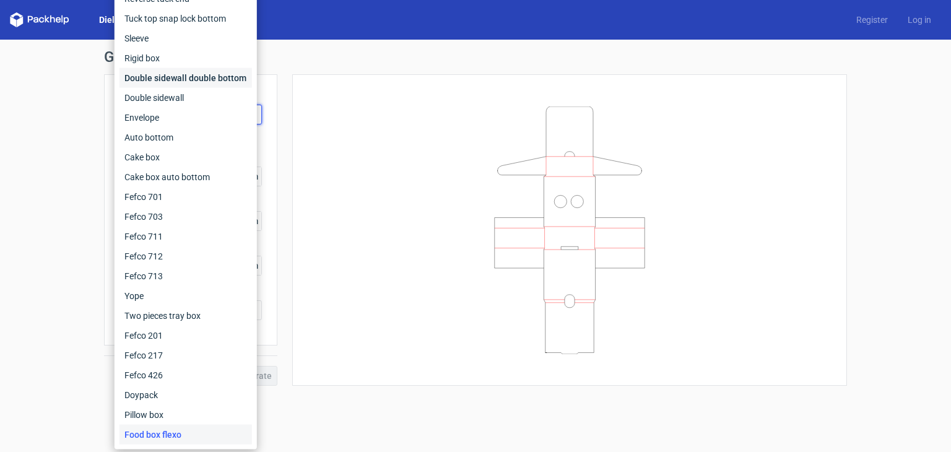
click at [162, 76] on div "Double sidewall double bottom" at bounding box center [185, 78] width 132 height 20
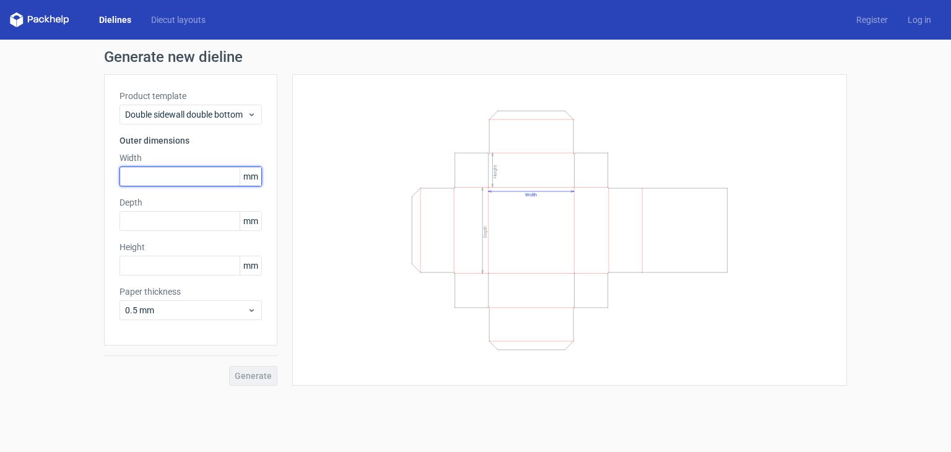
click at [181, 182] on input "text" at bounding box center [190, 177] width 142 height 20
paste input "233"
type input "233"
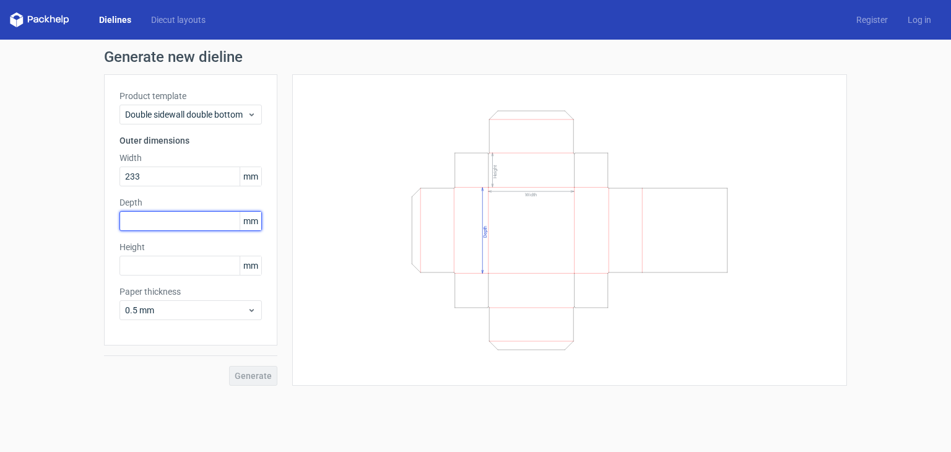
click at [168, 223] on input "text" at bounding box center [190, 221] width 142 height 20
type input "40"
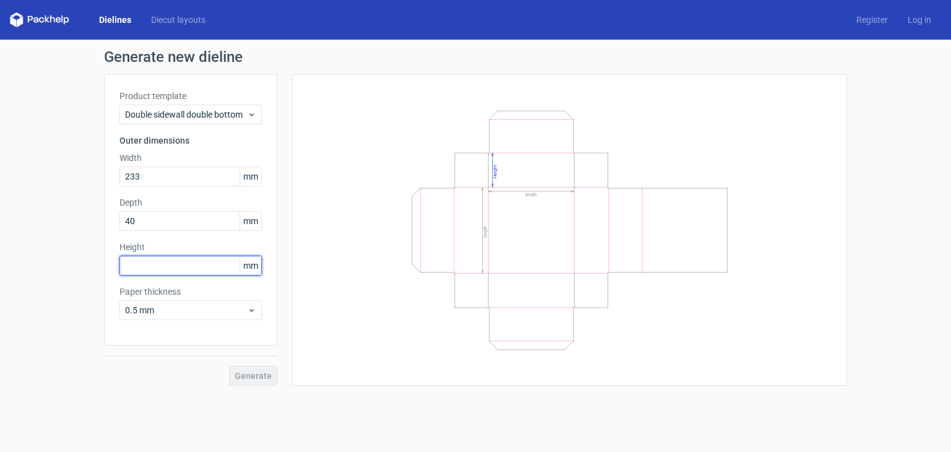
paste input "309"
type input "309"
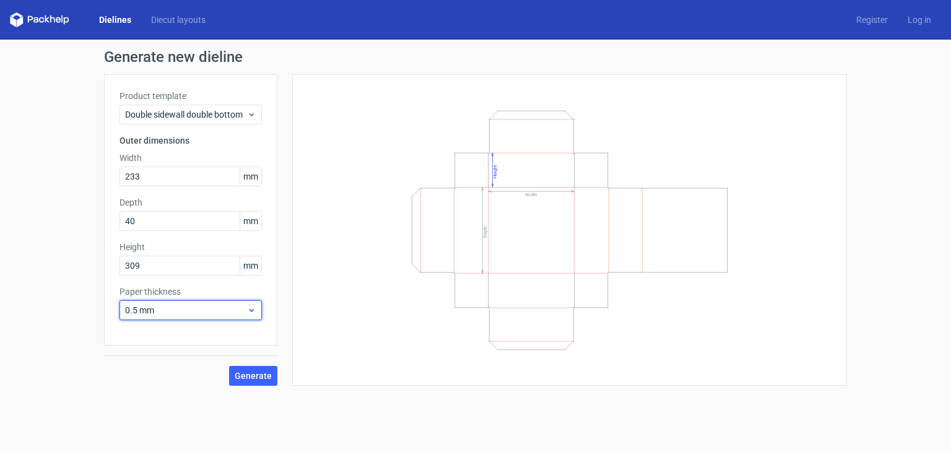
click at [223, 319] on div "0.5 mm" at bounding box center [190, 310] width 142 height 20
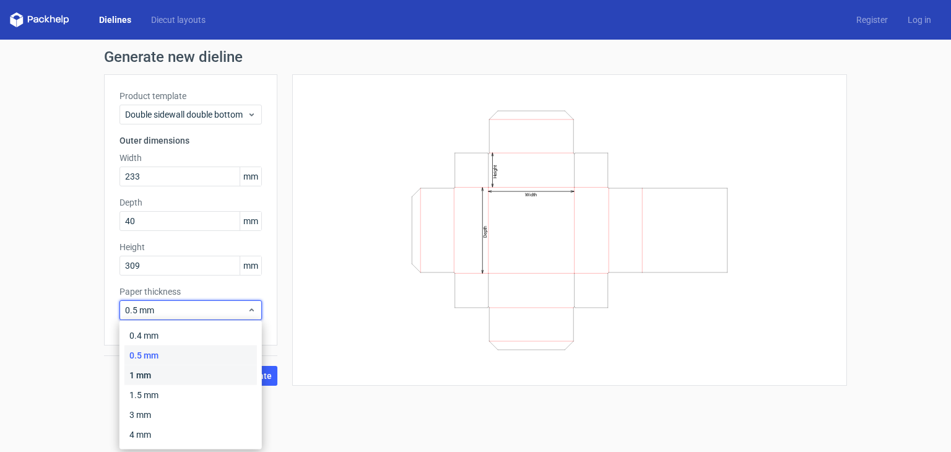
click at [196, 368] on div "1 mm" at bounding box center [190, 375] width 132 height 20
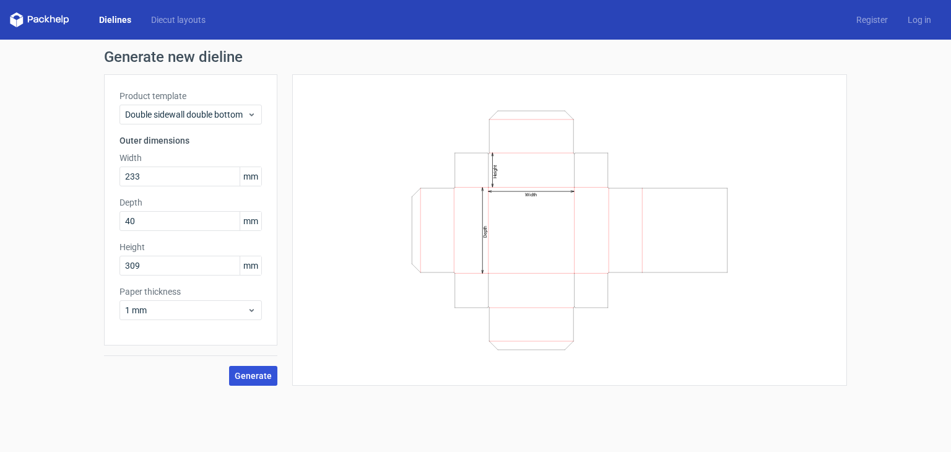
click at [262, 374] on span "Generate" at bounding box center [253, 375] width 37 height 9
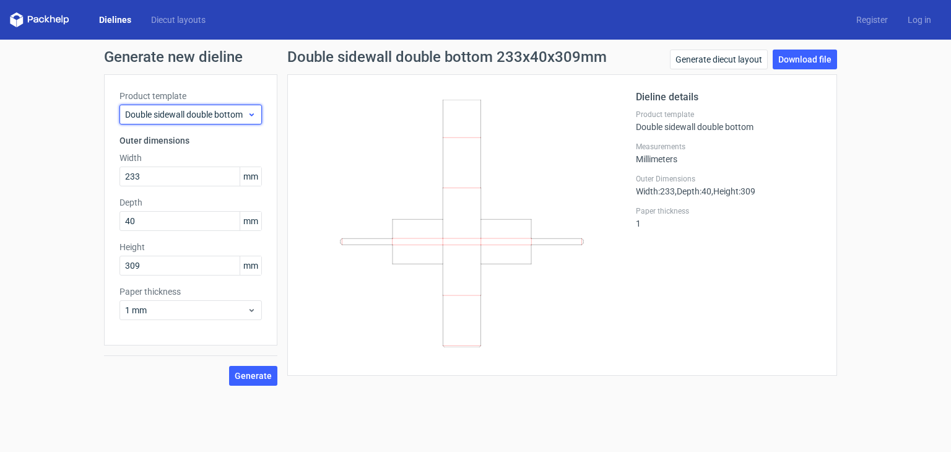
click at [159, 116] on span "Double sidewall double bottom" at bounding box center [186, 114] width 122 height 12
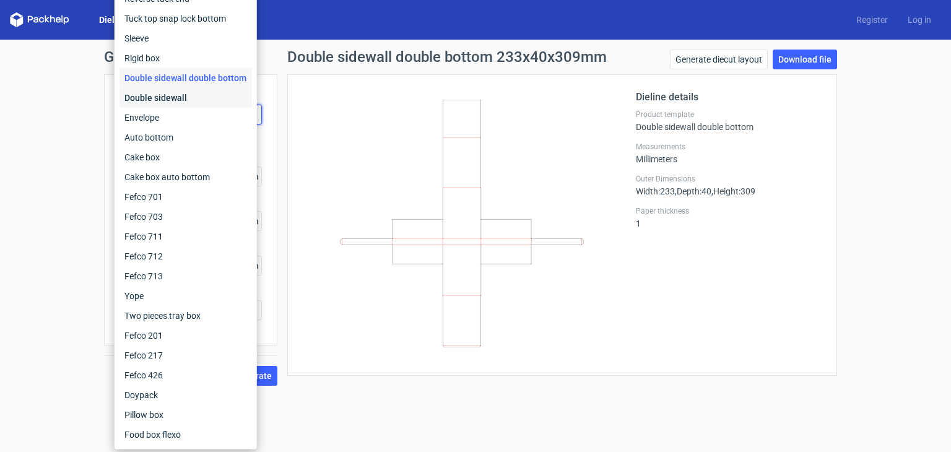
click at [168, 105] on div "Double sidewall" at bounding box center [185, 98] width 132 height 20
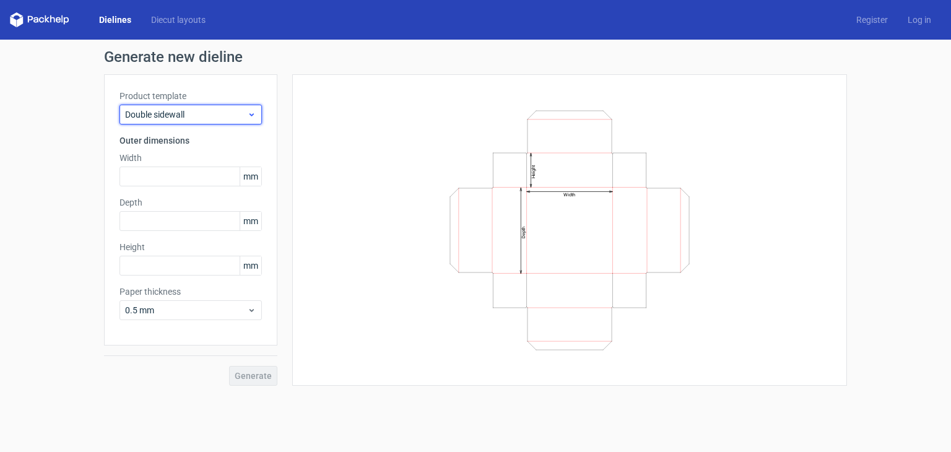
click at [201, 115] on span "Double sidewall" at bounding box center [186, 114] width 122 height 12
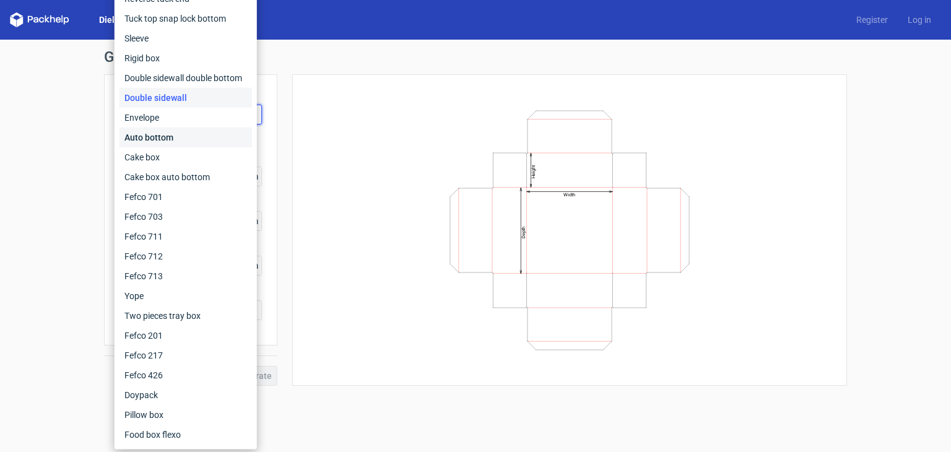
click at [194, 129] on div "Auto bottom" at bounding box center [185, 138] width 132 height 20
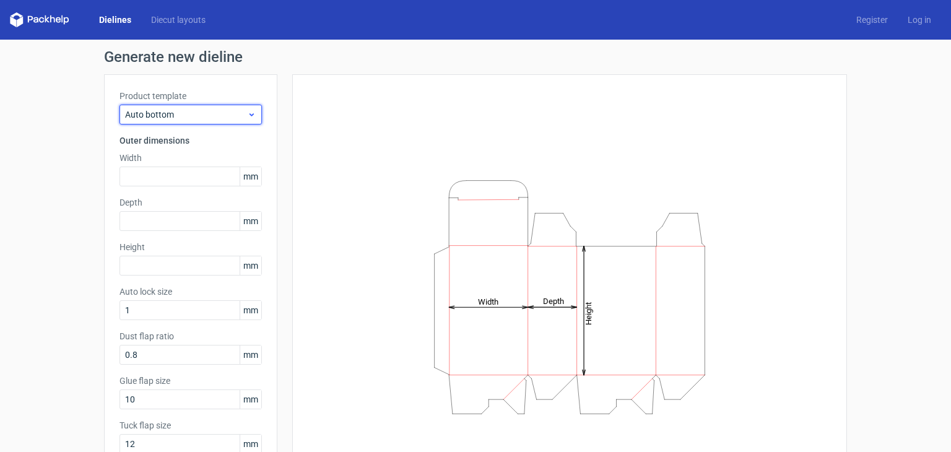
click at [185, 121] on div "Auto bottom" at bounding box center [190, 115] width 142 height 20
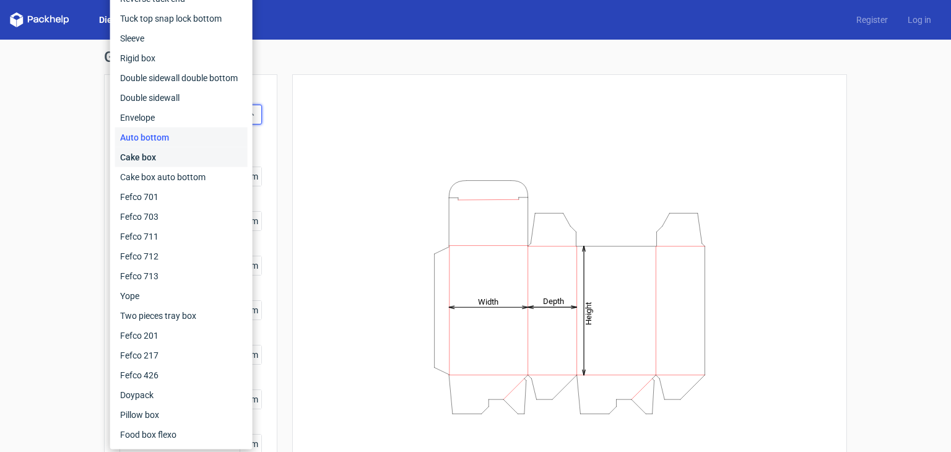
click at [180, 160] on div "Cake box" at bounding box center [181, 157] width 132 height 20
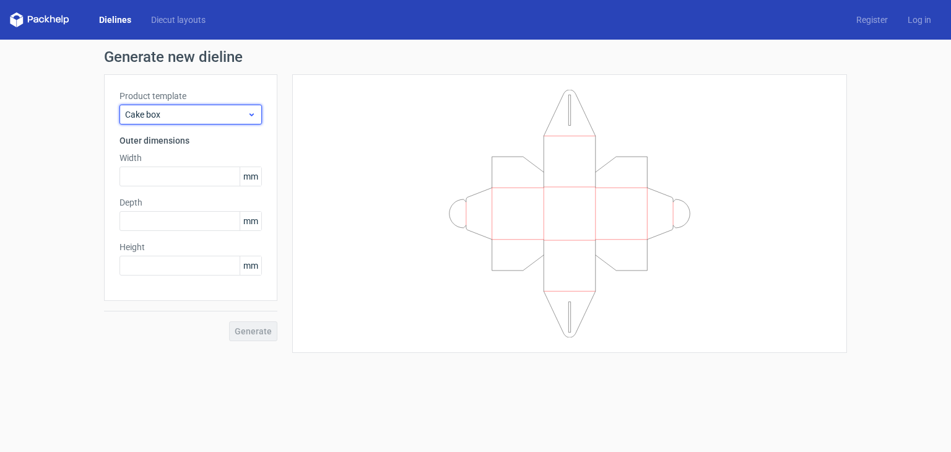
click at [187, 119] on span "Cake box" at bounding box center [186, 114] width 122 height 12
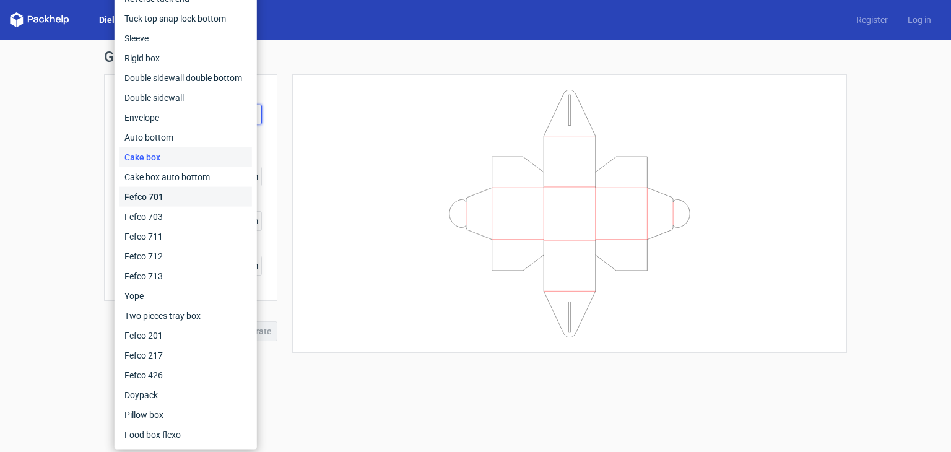
click at [174, 196] on div "Fefco 701" at bounding box center [185, 197] width 132 height 20
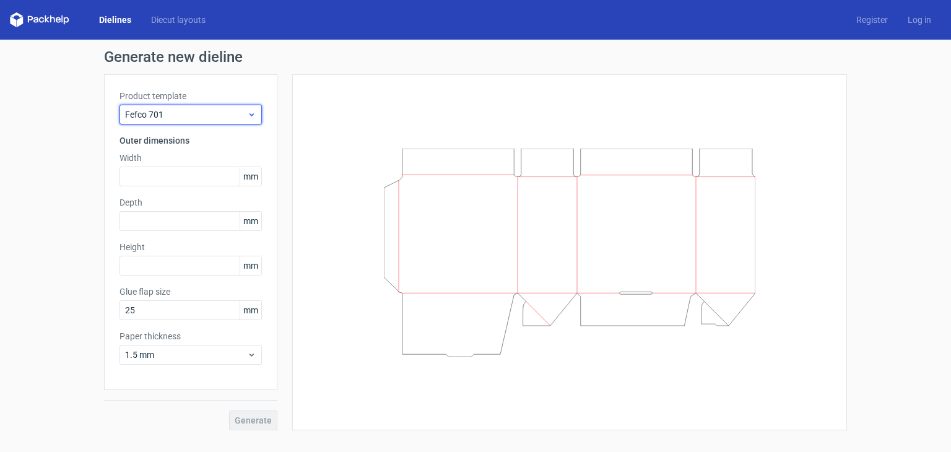
click at [171, 115] on span "Fefco 701" at bounding box center [186, 114] width 122 height 12
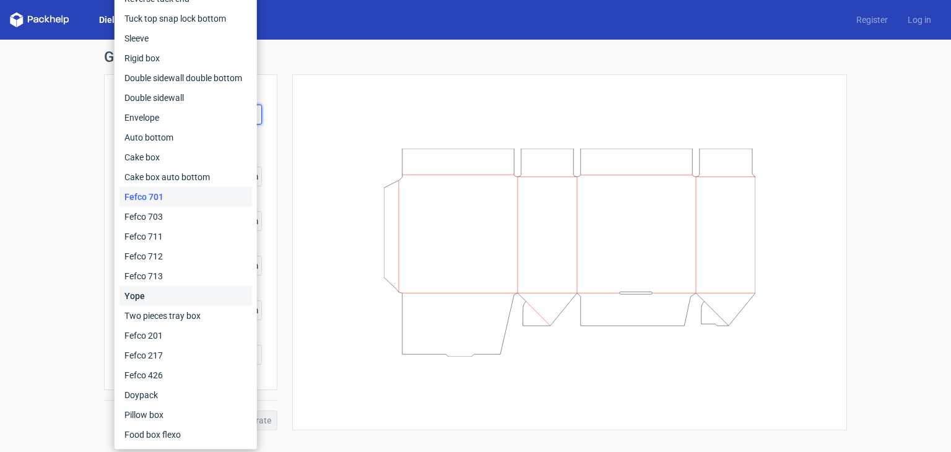
click at [158, 290] on div "Yope" at bounding box center [185, 296] width 132 height 20
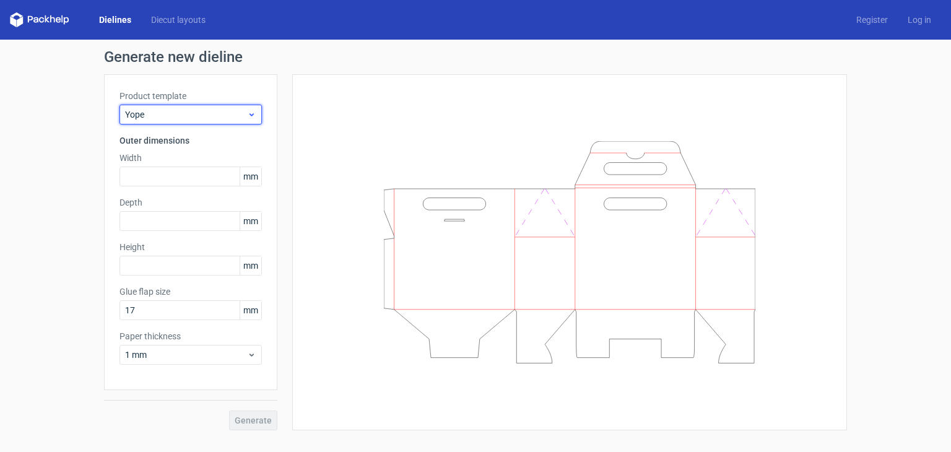
click at [186, 122] on div "Yope" at bounding box center [190, 115] width 142 height 20
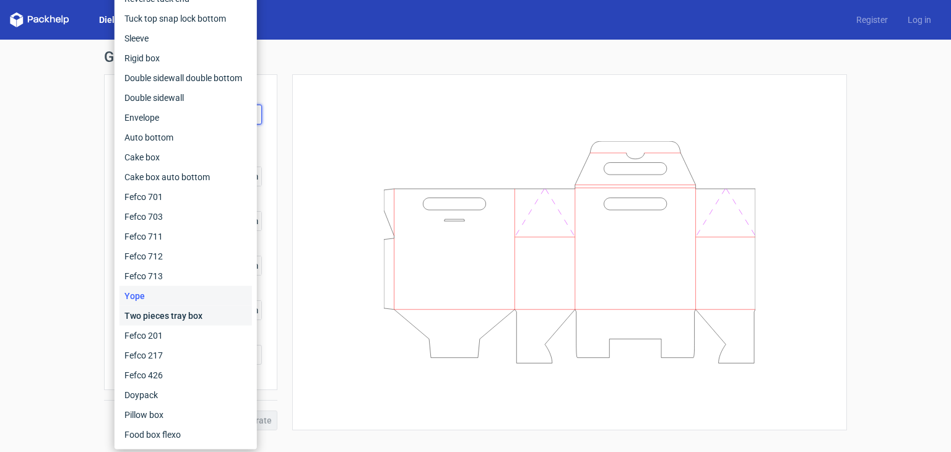
click at [173, 311] on div "Two pieces tray box" at bounding box center [185, 316] width 132 height 20
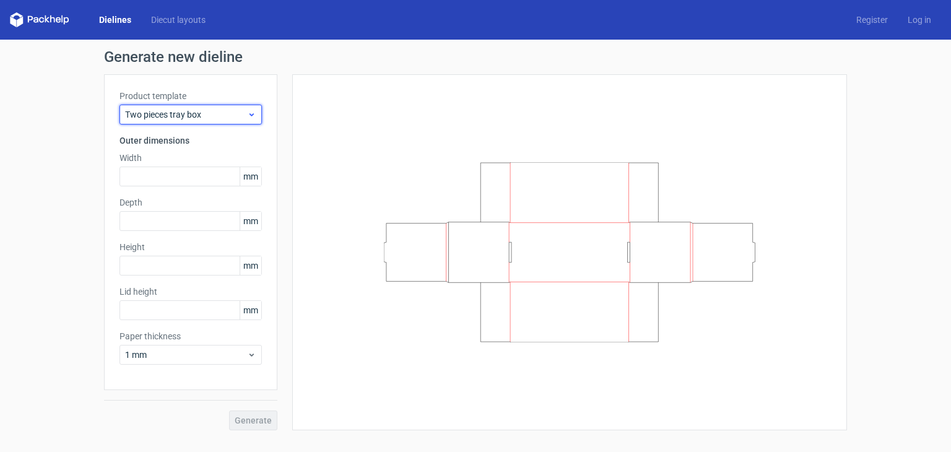
click at [177, 119] on span "Two pieces tray box" at bounding box center [186, 114] width 122 height 12
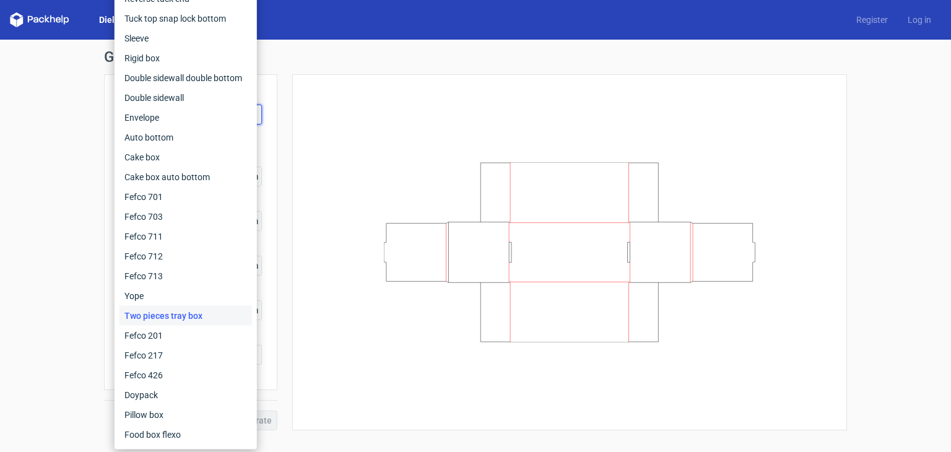
click at [298, 217] on div at bounding box center [569, 252] width 555 height 356
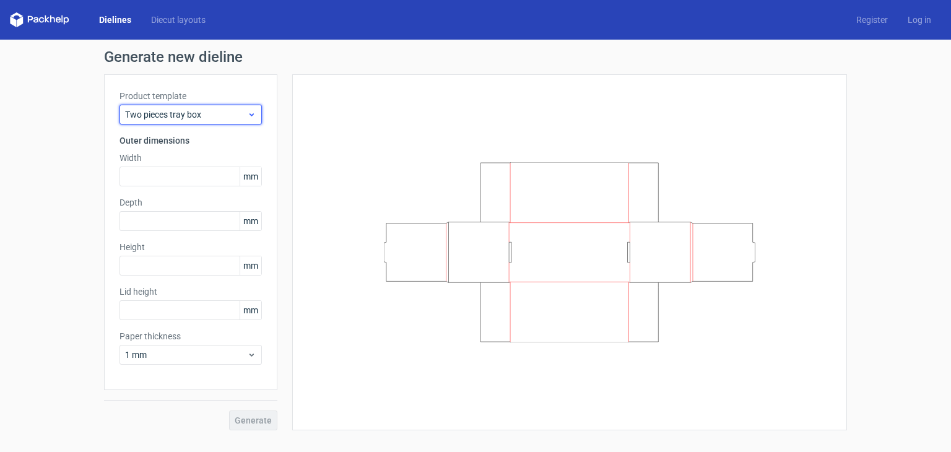
click at [226, 119] on span "Two pieces tray box" at bounding box center [186, 114] width 122 height 12
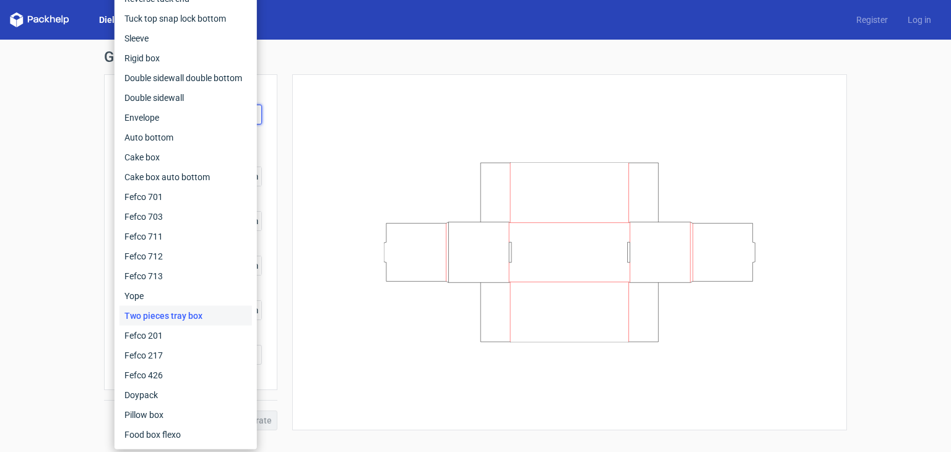
click at [212, 316] on div "Two pieces tray box" at bounding box center [185, 316] width 132 height 20
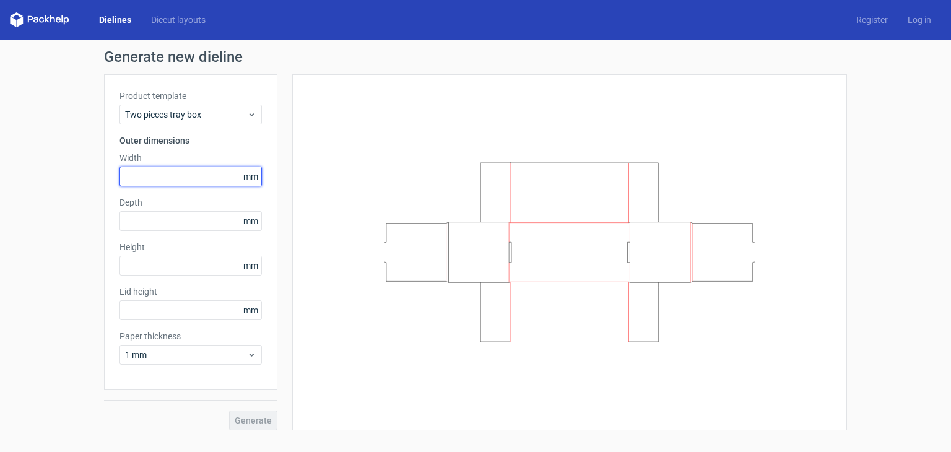
click at [193, 178] on input "text" at bounding box center [190, 177] width 142 height 20
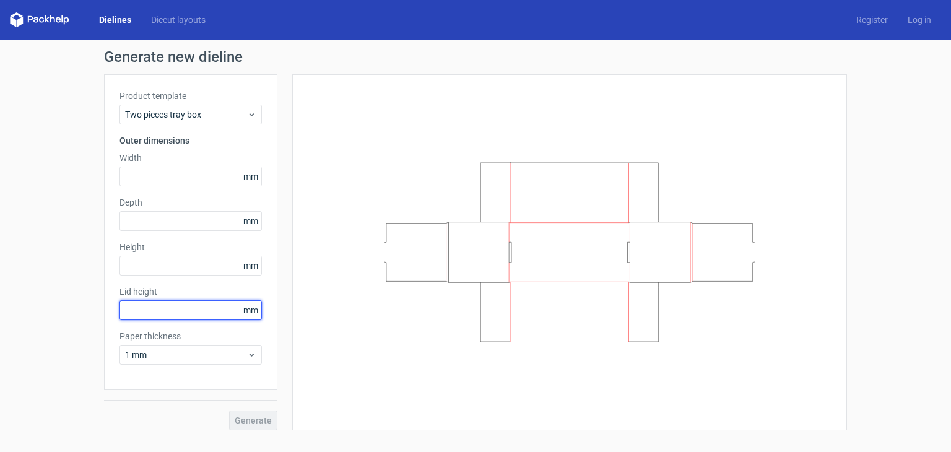
click at [181, 312] on input "text" at bounding box center [190, 310] width 142 height 20
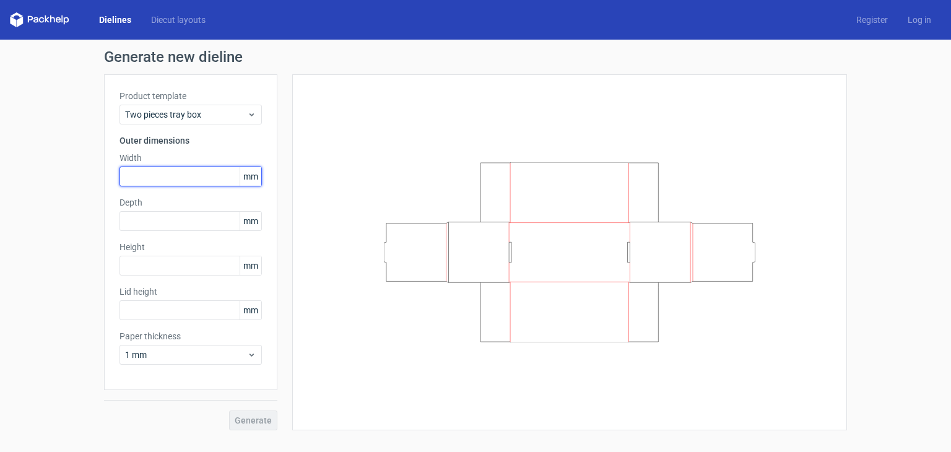
click at [185, 175] on input "text" at bounding box center [190, 177] width 142 height 20
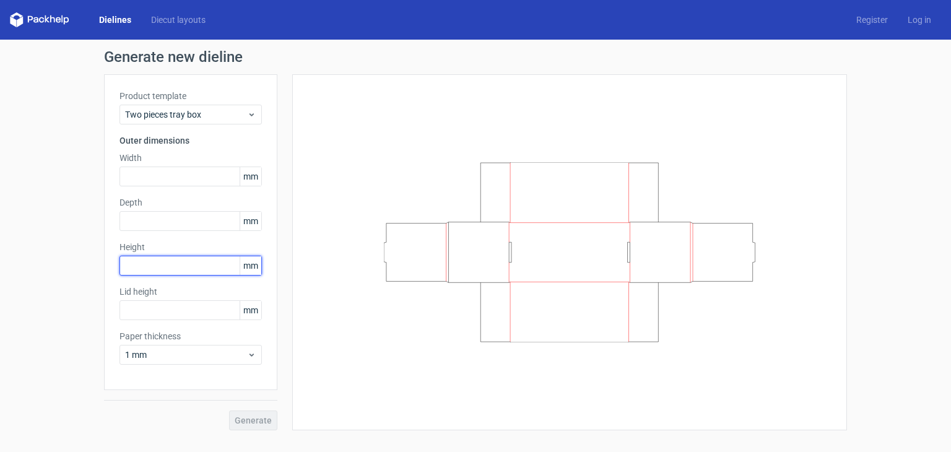
click at [171, 258] on input "text" at bounding box center [190, 266] width 142 height 20
paste input "309"
type input "309"
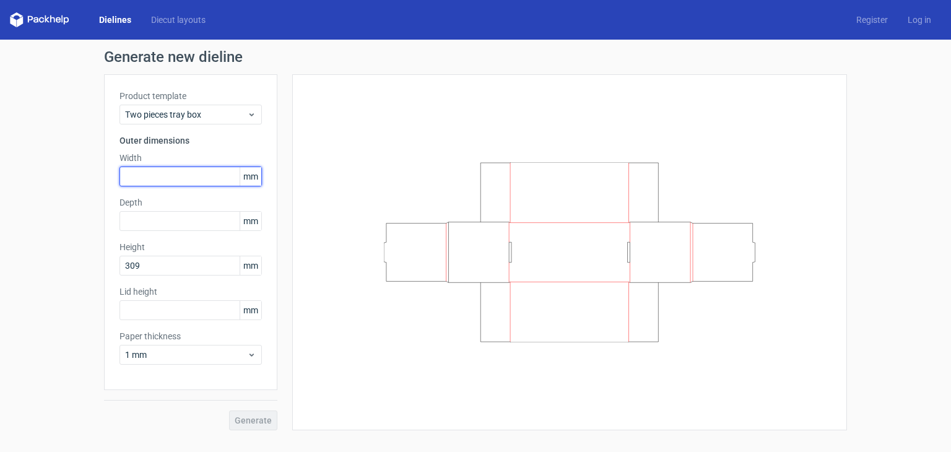
click at [178, 167] on input "text" at bounding box center [190, 177] width 142 height 20
paste input "233"
type input "233"
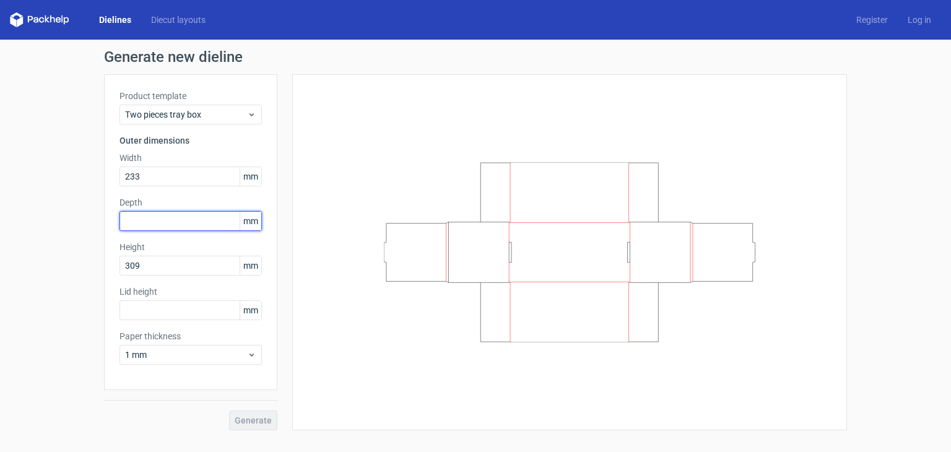
click at [170, 214] on input "text" at bounding box center [190, 221] width 142 height 20
type input "40"
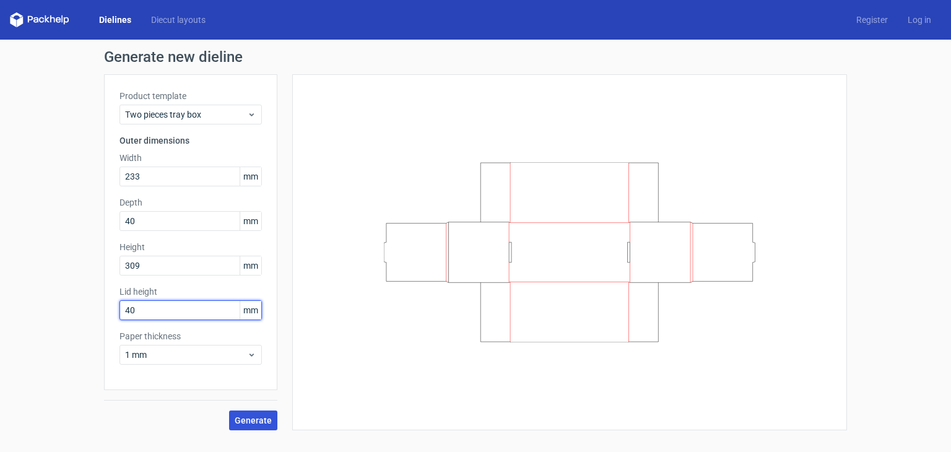
type input "40"
click at [256, 421] on span "Generate" at bounding box center [253, 420] width 37 height 9
